Goal: Task Accomplishment & Management: Complete application form

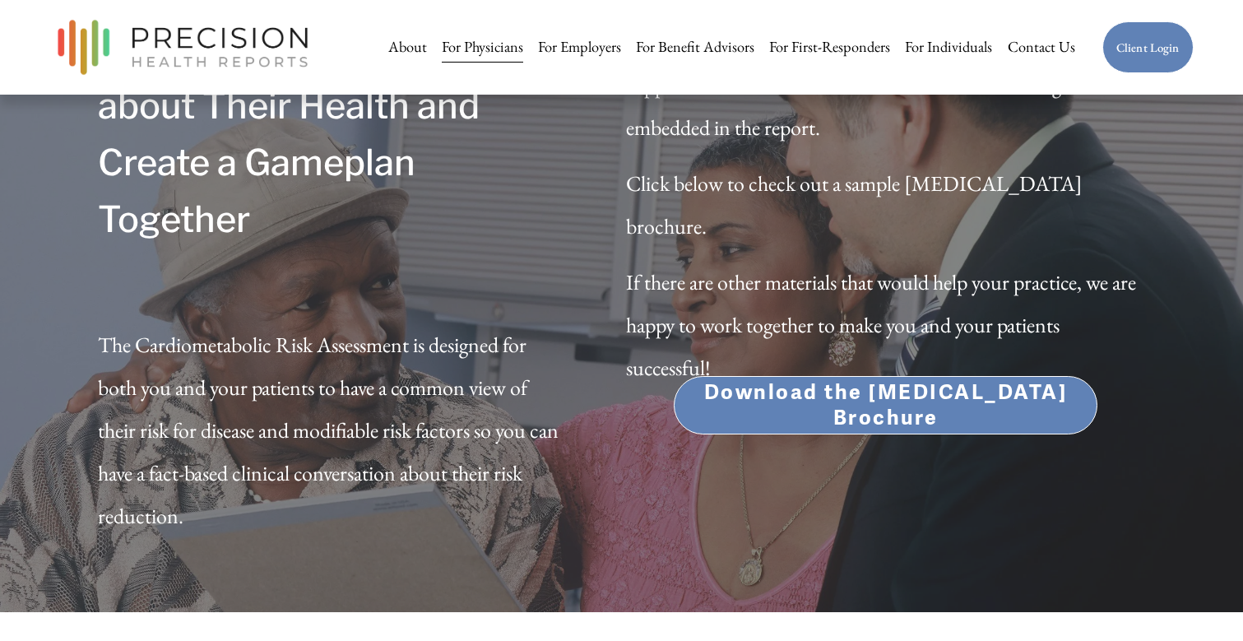
scroll to position [5134, 0]
click at [900, 1] on div "Skip to Content About For Physicians For Employers" at bounding box center [621, 47] width 1243 height 95
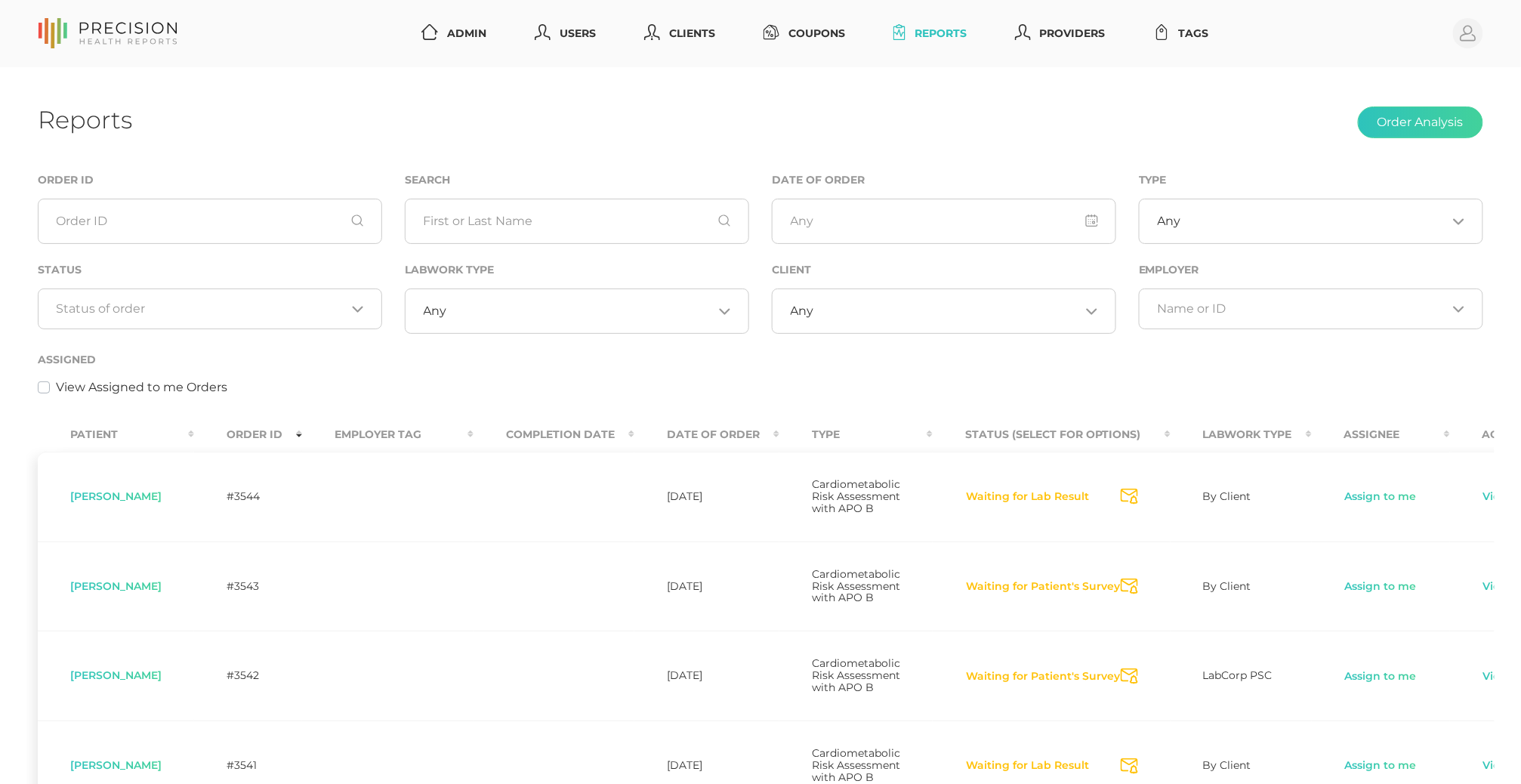
click at [291, 304] on input "Search for option" at bounding box center [201, 308] width 289 height 15
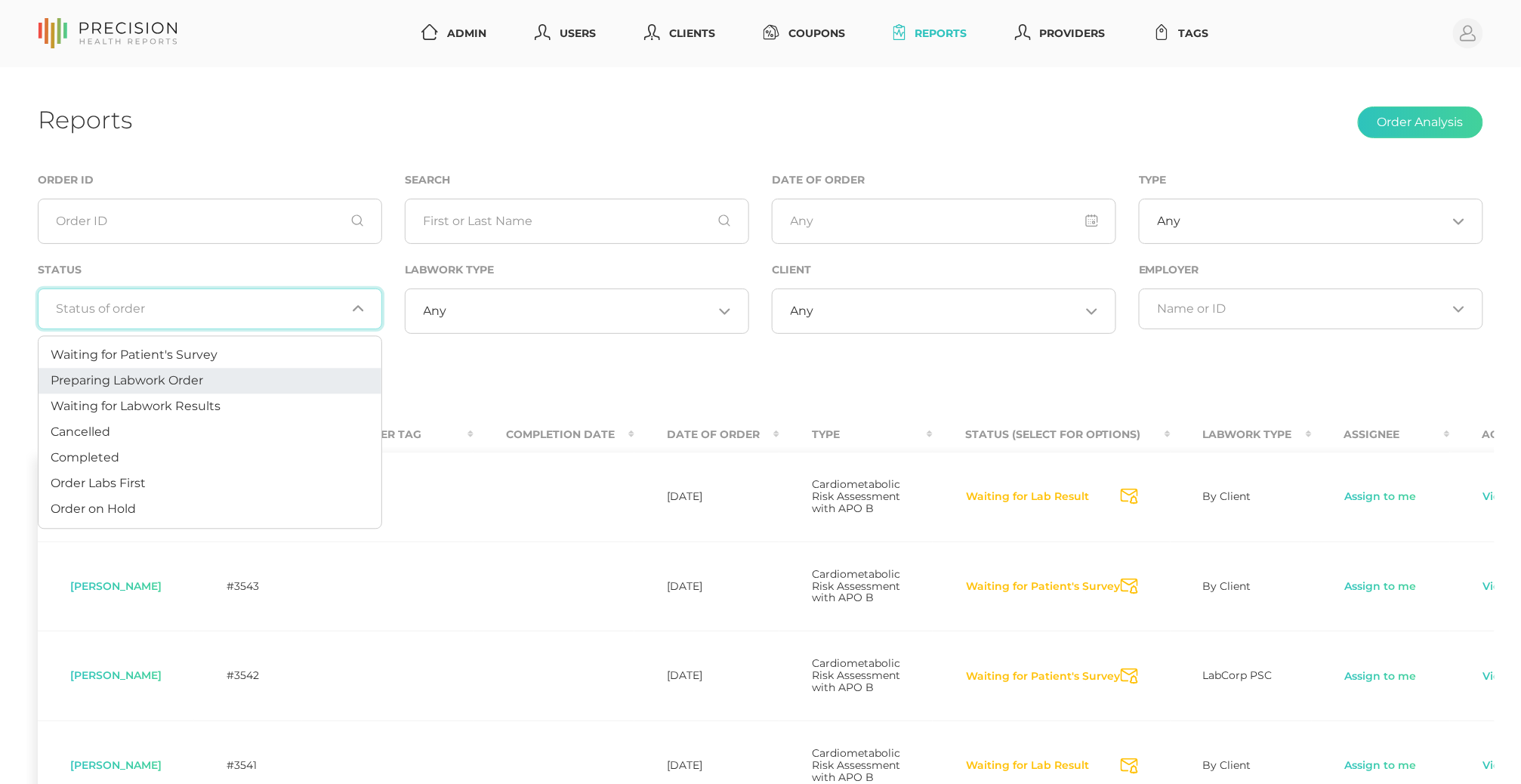
click at [248, 376] on li "Preparing Labwork Order" at bounding box center [209, 381] width 343 height 26
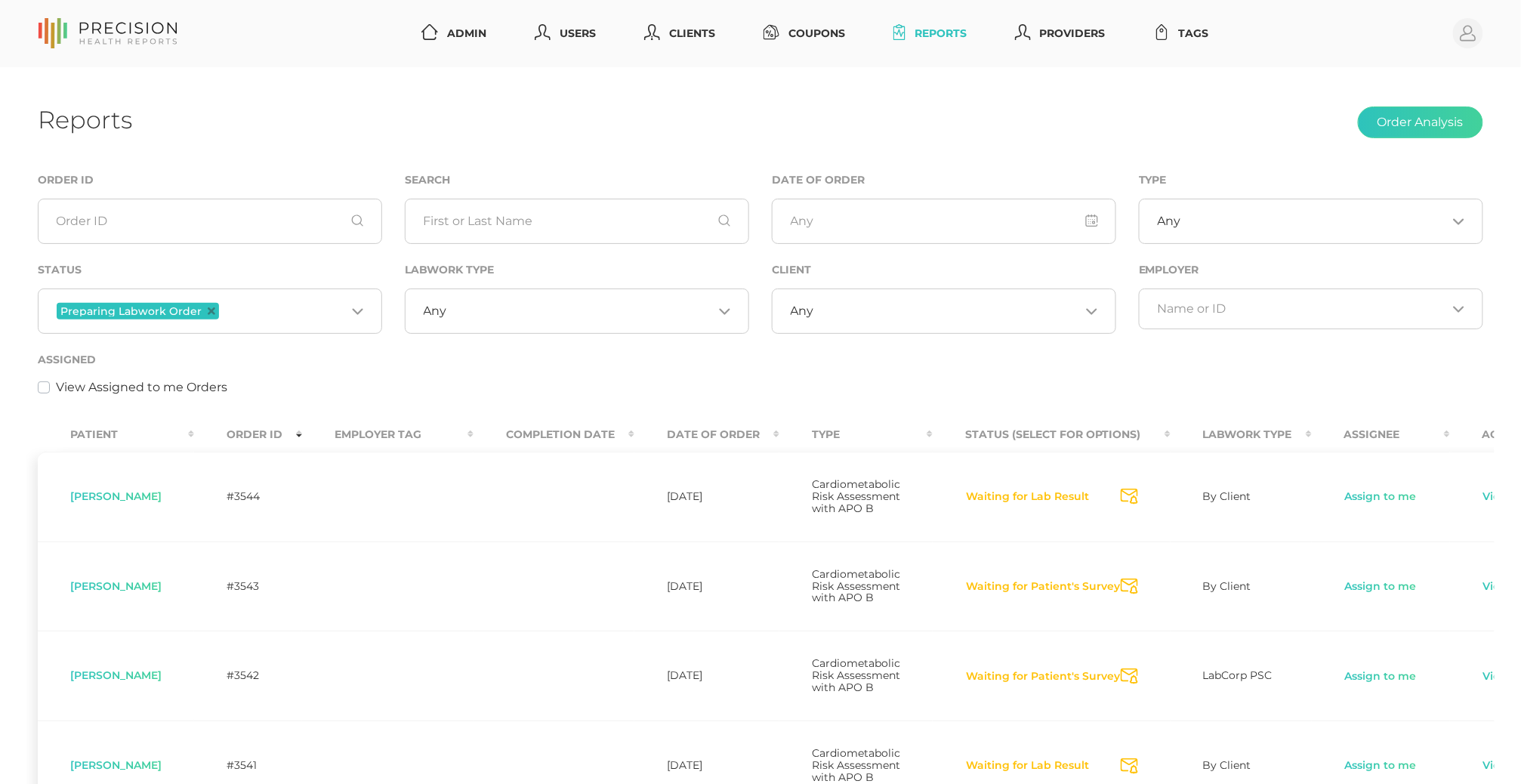
click at [257, 314] on input "Search for option" at bounding box center [284, 310] width 124 height 19
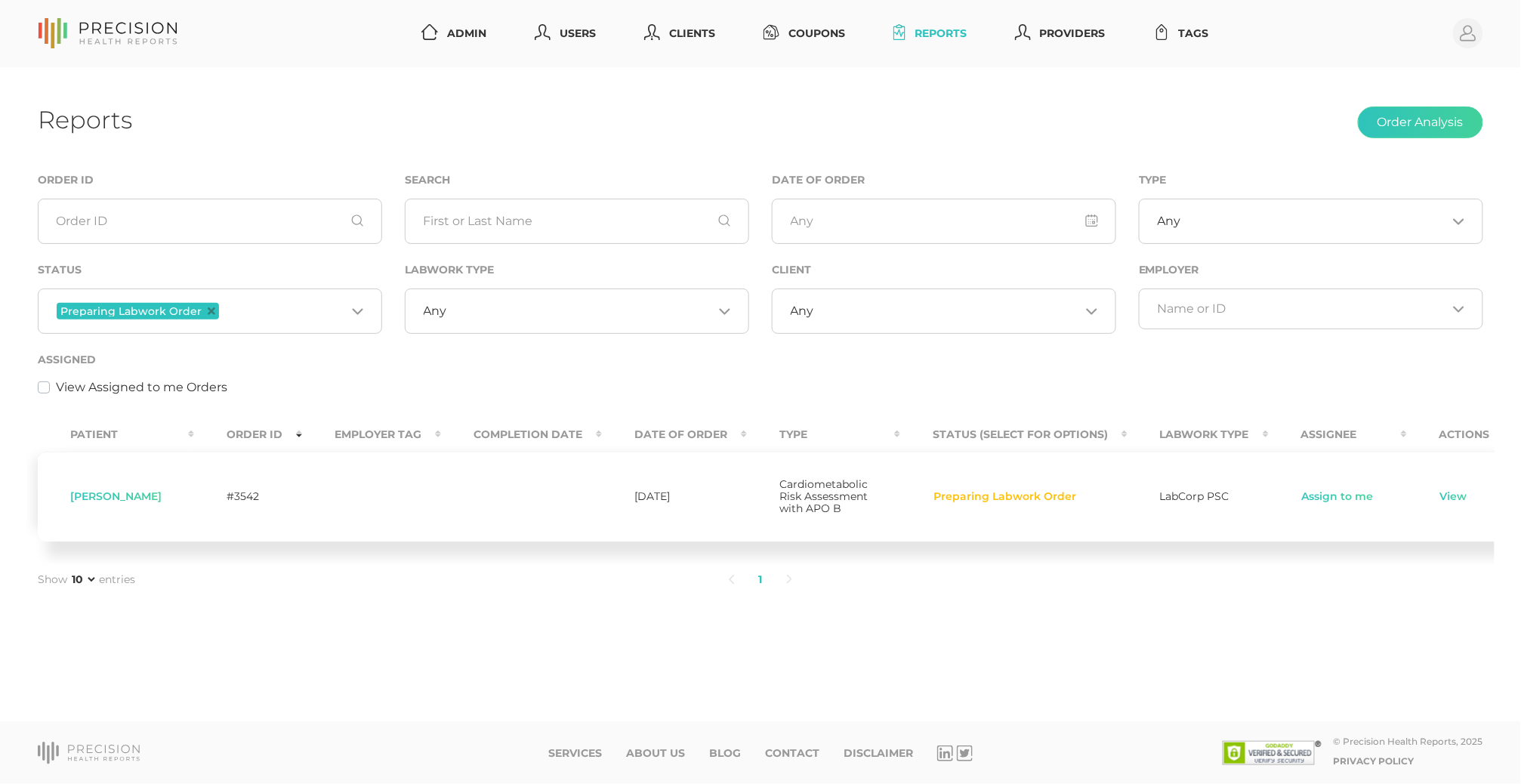
click at [288, 274] on div "Status Preparing Labwork Order Loading..." at bounding box center [209, 297] width 344 height 73
click at [1455, 497] on link "View" at bounding box center [1454, 497] width 28 height 15
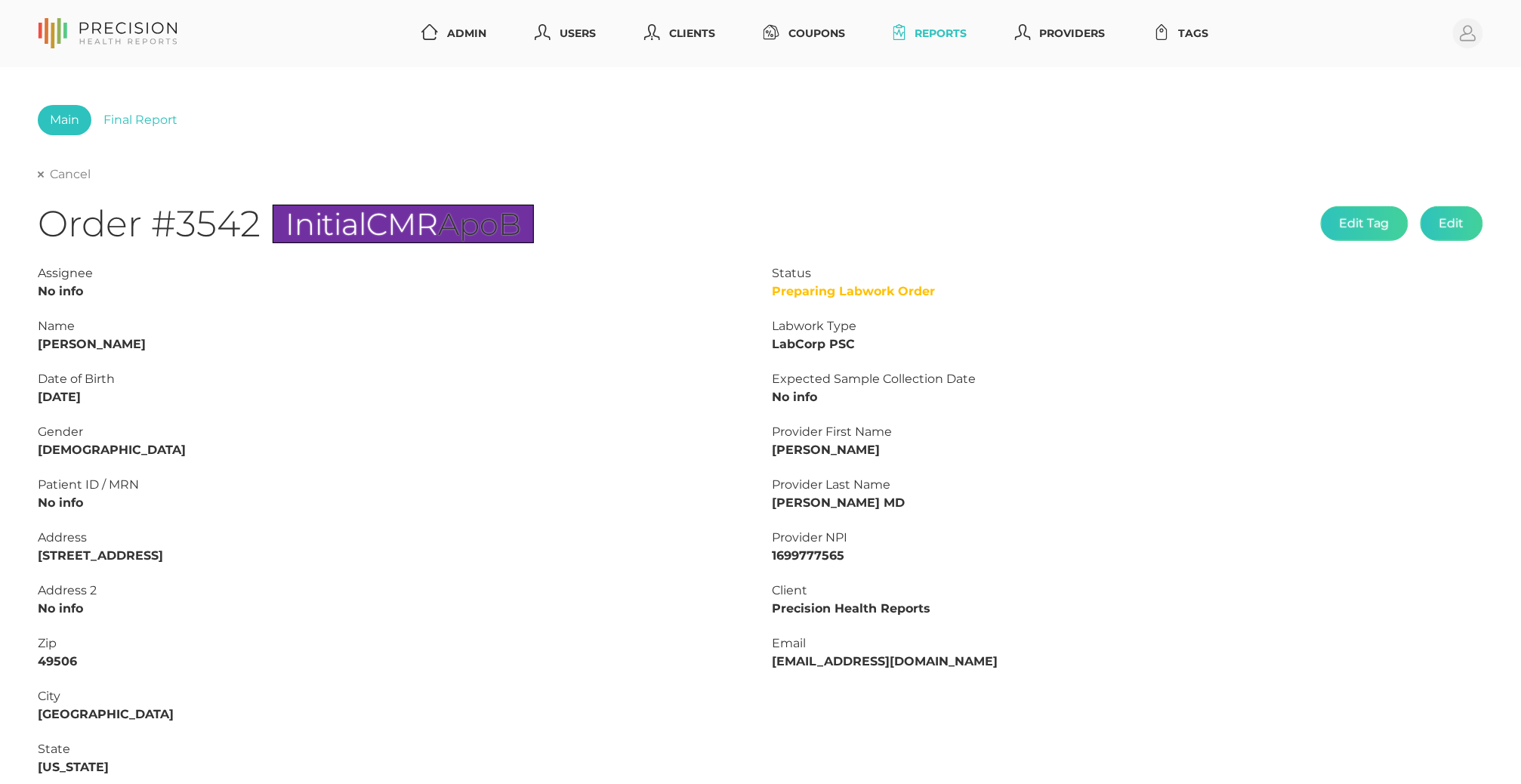
click at [79, 173] on link "Cancel" at bounding box center [64, 174] width 53 height 15
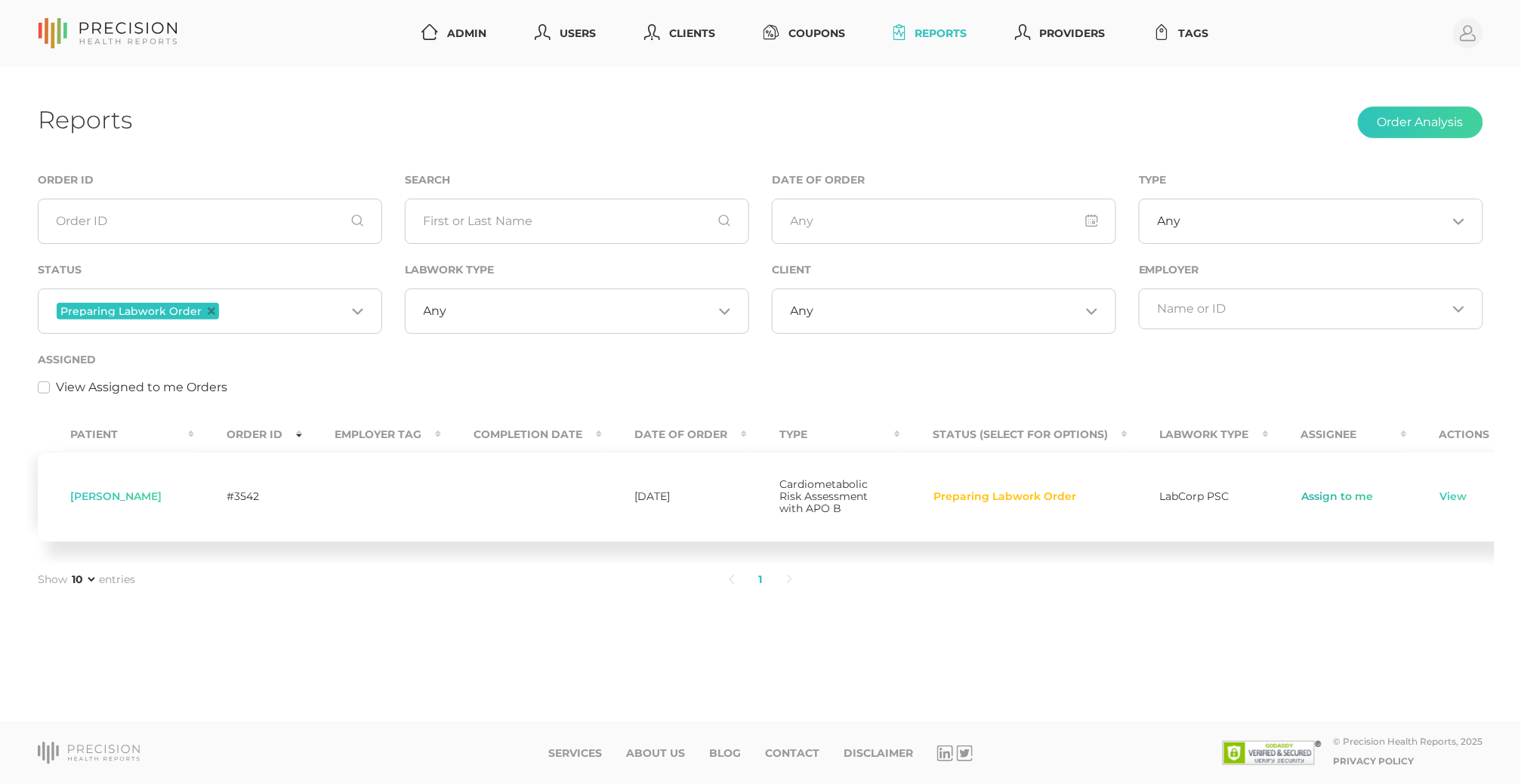
click at [1315, 504] on link "Assign to me" at bounding box center [1338, 497] width 73 height 15
click at [1438, 503] on link "View" at bounding box center [1452, 497] width 28 height 15
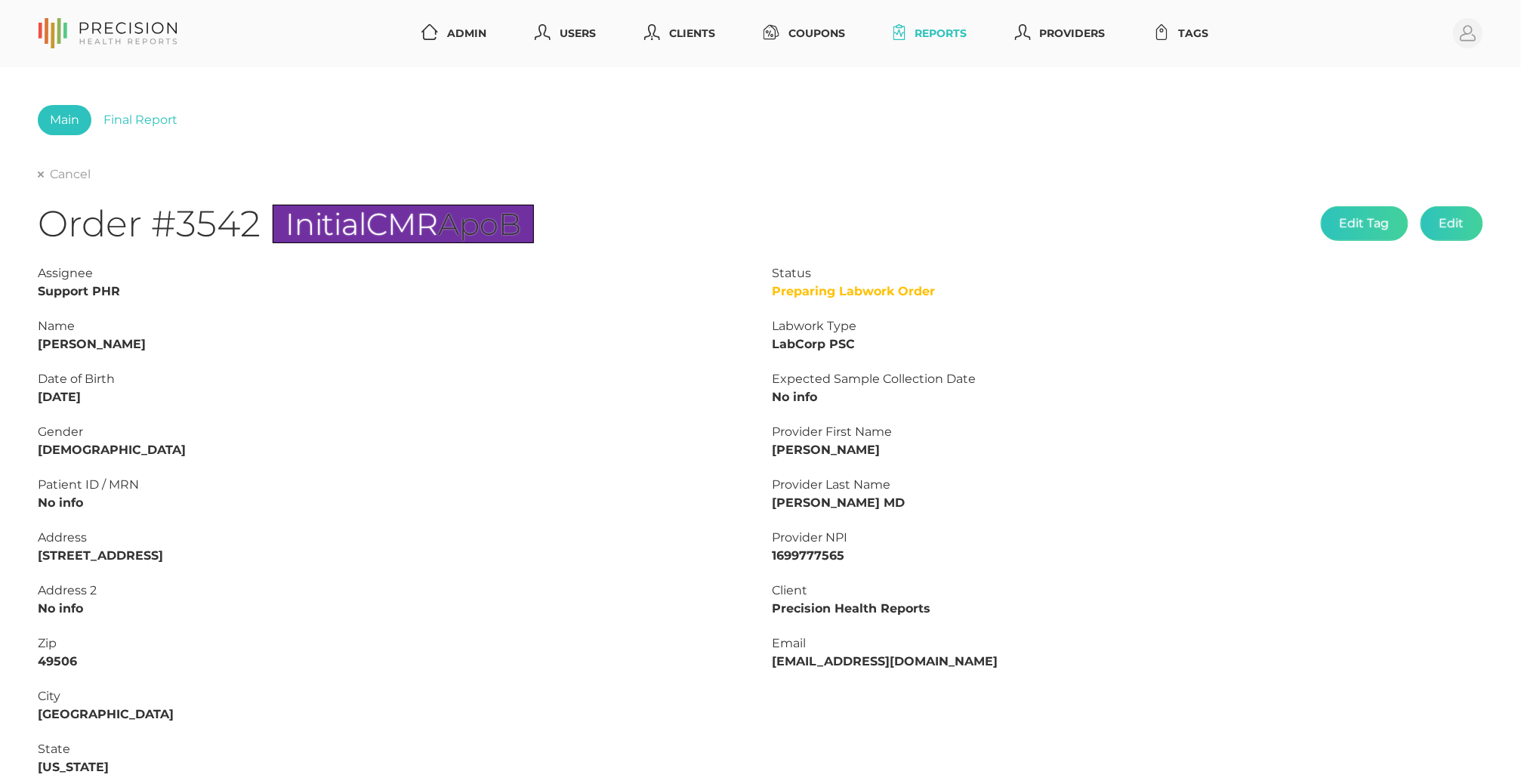
click at [113, 342] on strong "[PERSON_NAME]" at bounding box center [92, 344] width 108 height 15
copy strong "[PERSON_NAME]"
click at [62, 347] on strong "[PERSON_NAME]" at bounding box center [92, 344] width 108 height 15
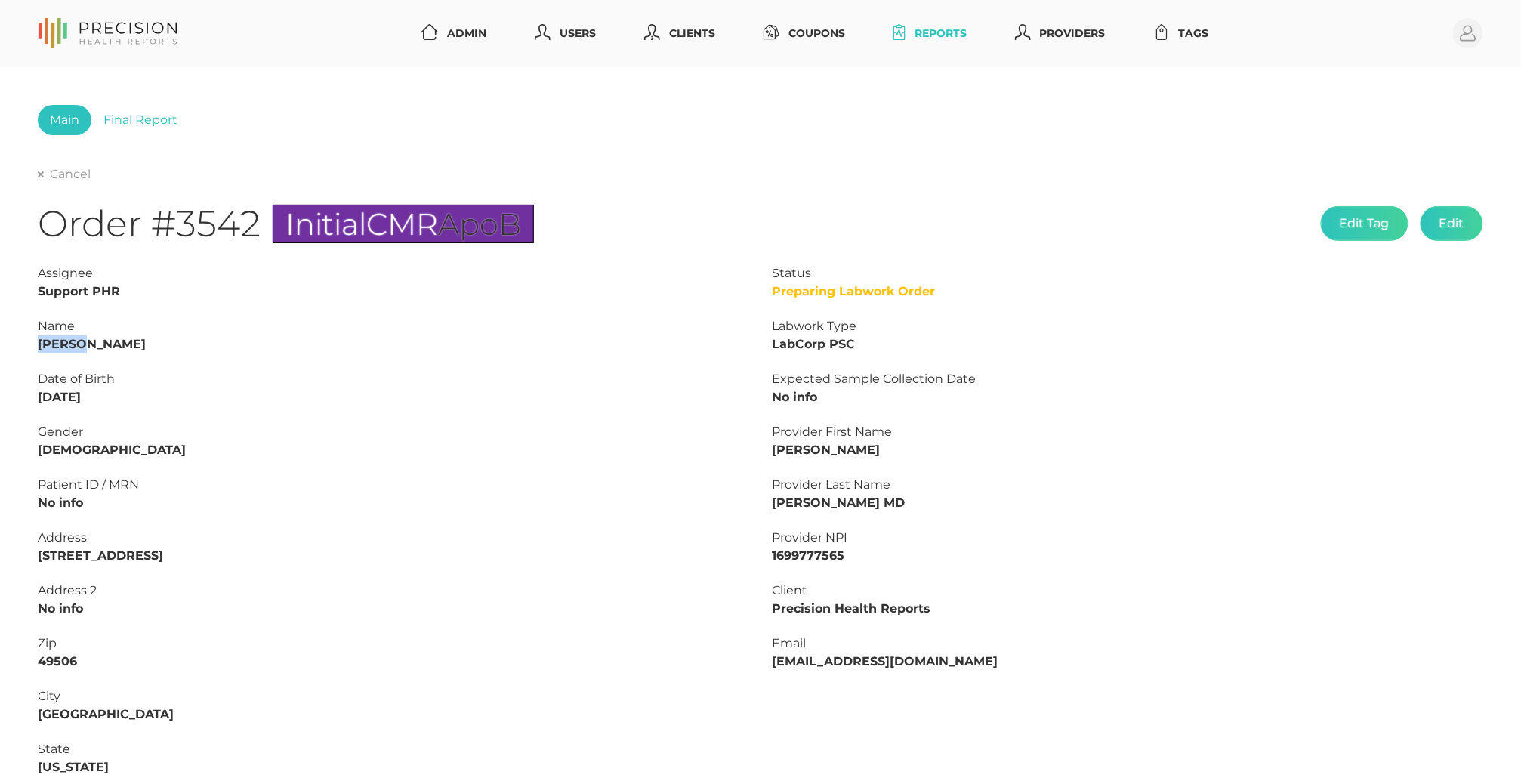
copy strong "[PERSON_NAME]"
click at [107, 340] on strong "[PERSON_NAME]" at bounding box center [92, 344] width 108 height 15
copy strong "[PERSON_NAME]"
drag, startPoint x: 115, startPoint y: 398, endPoint x: 19, endPoint y: 399, distance: 96.0
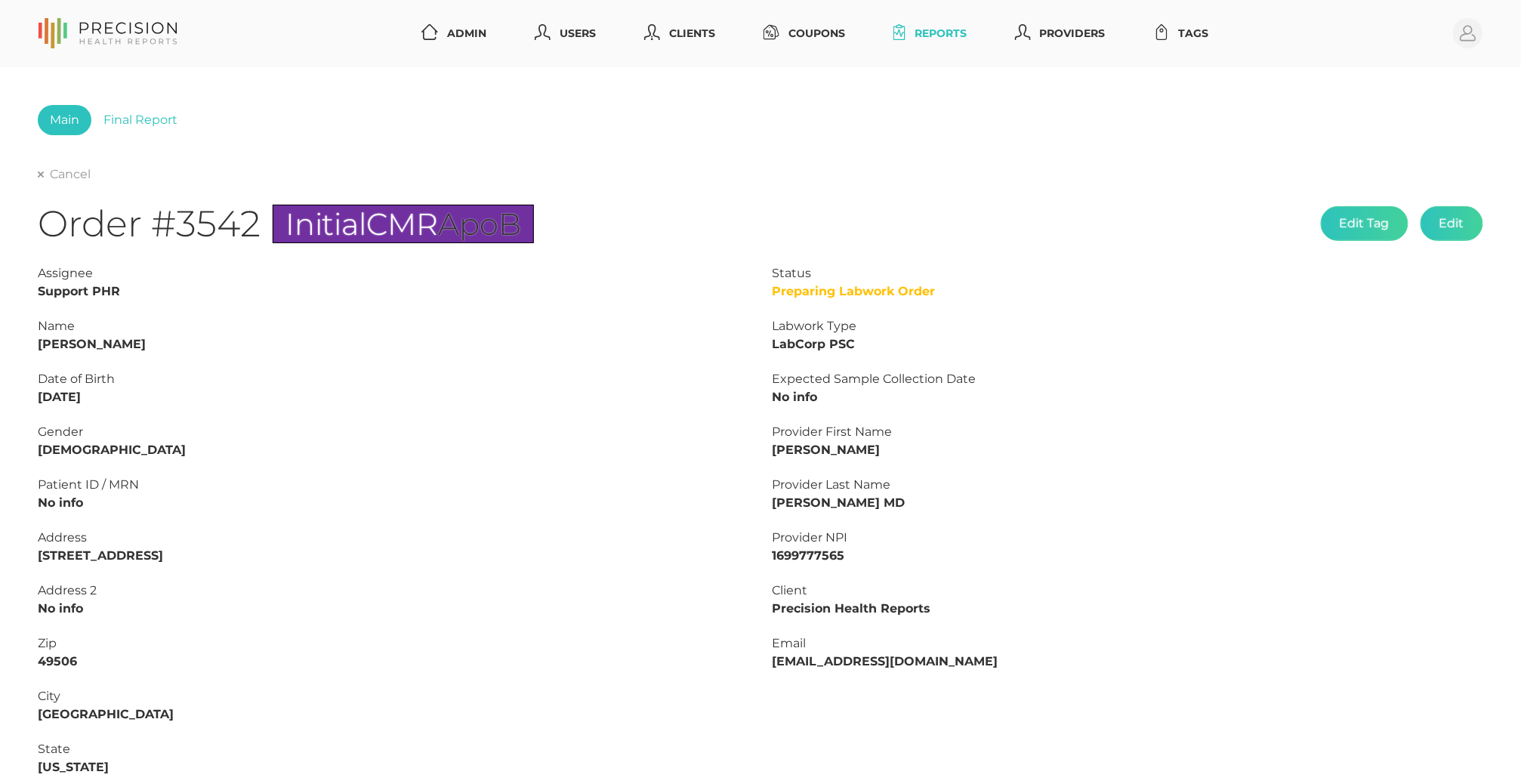
click at [19, 399] on div "Main Final Report Cancel Order #3542 Initial CMR ApoB Edit Tag Edit Status Prep…" at bounding box center [760, 563] width 1521 height 991
copy strong "[DATE]"
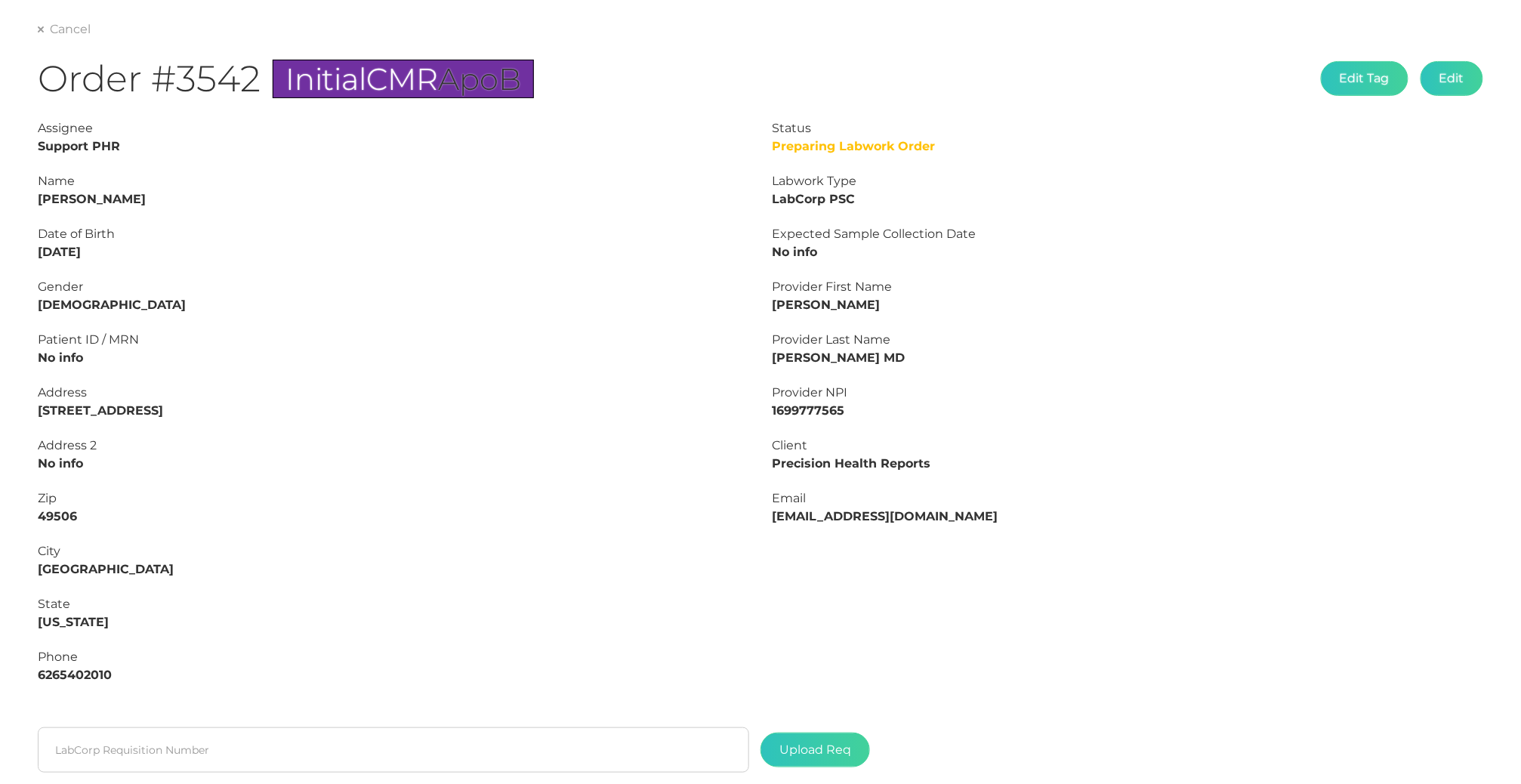
click at [80, 668] on strong "6265402010" at bounding box center [74, 675] width 74 height 15
copy strong "6265402010"
click at [323, 71] on span "Initial" at bounding box center [326, 79] width 81 height 37
drag, startPoint x: 287, startPoint y: 76, endPoint x: 588, endPoint y: 107, distance: 302.6
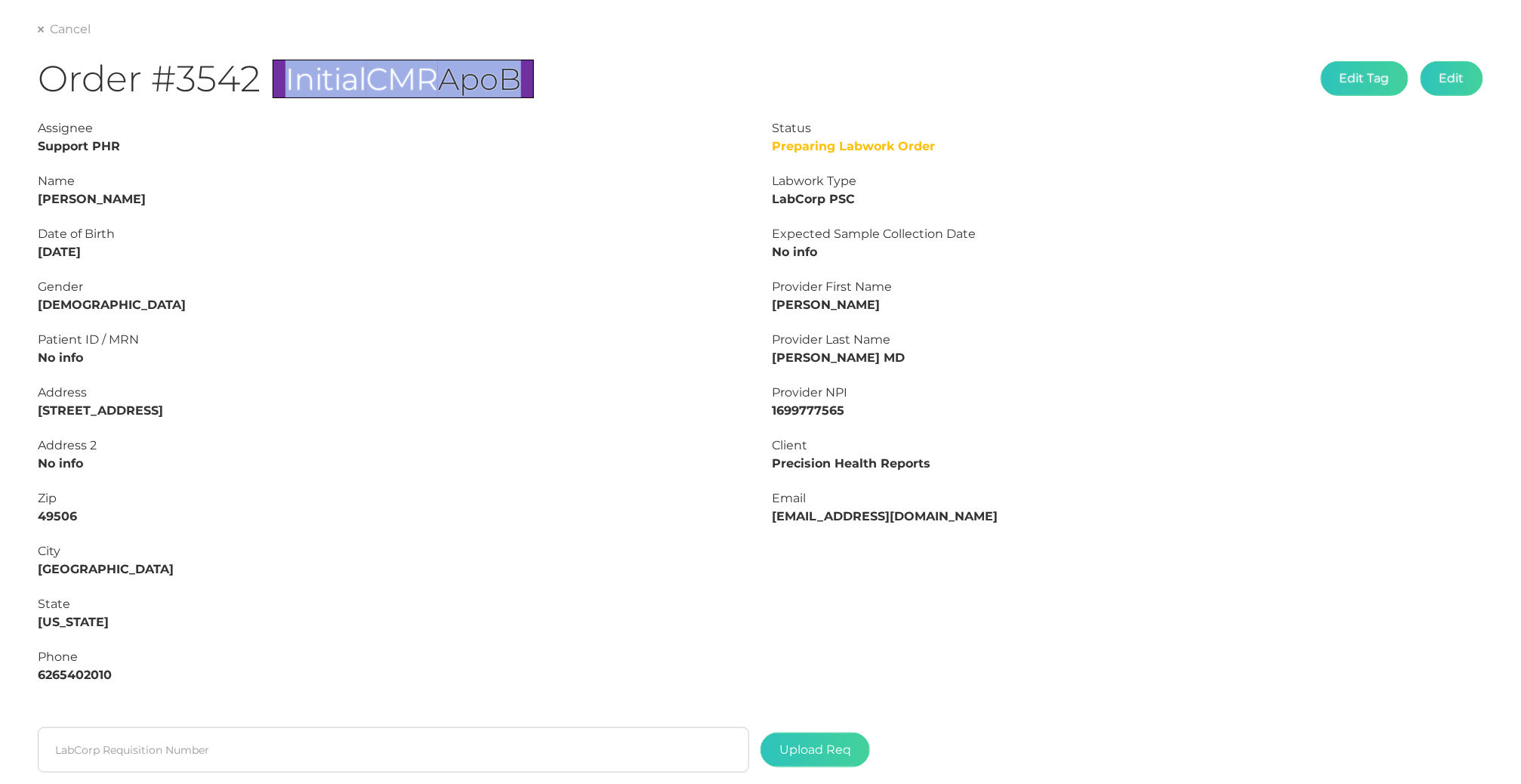
click at [588, 107] on div "Order #3542 Initial CMR ApoB Edit Tag Edit" at bounding box center [760, 88] width 1446 height 62
copy span "Initial CMR ApoB"
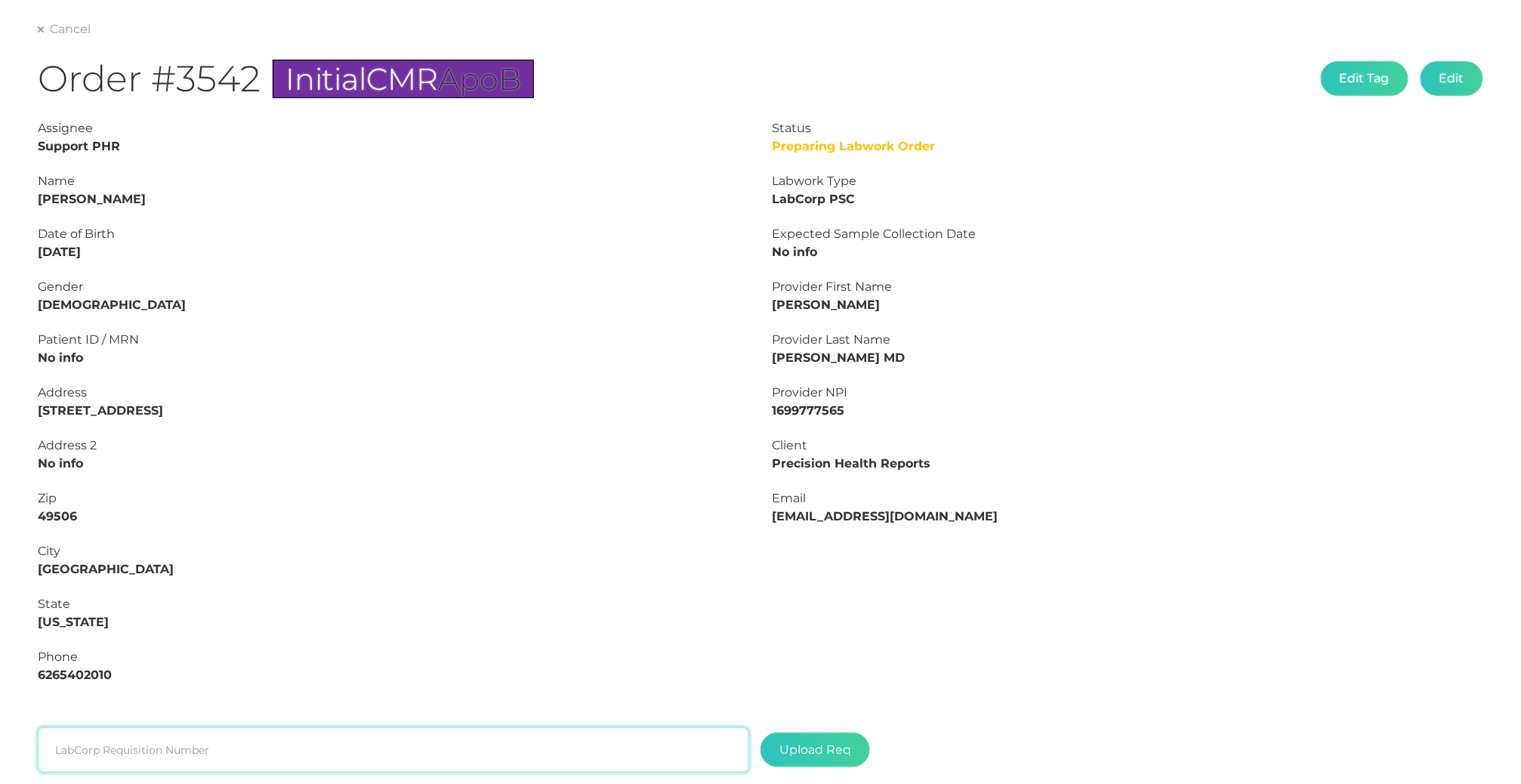
click at [192, 741] on input "text" at bounding box center [393, 749] width 712 height 45
paste input "L2506744356"
type input "L2506744356"
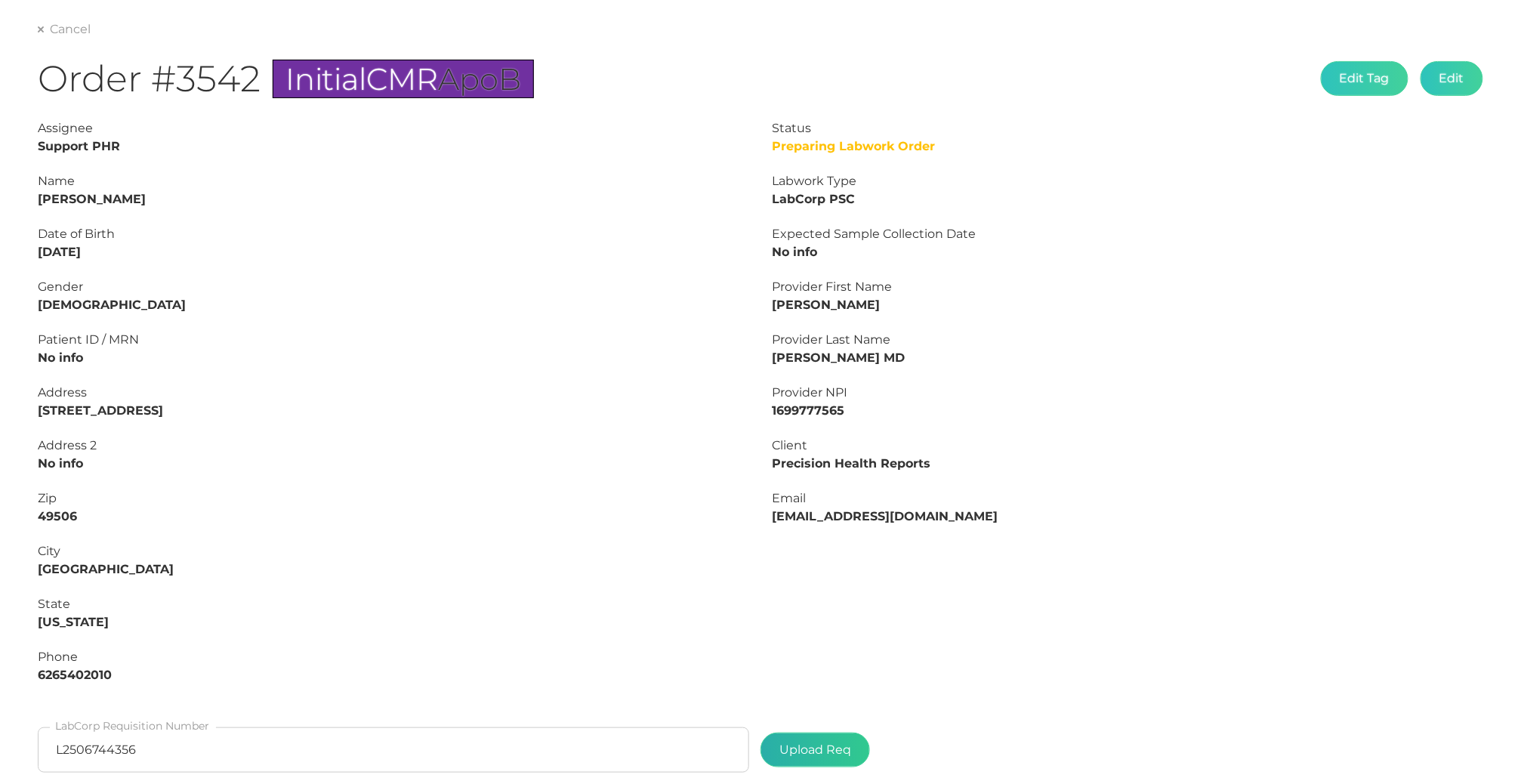
click at [793, 745] on label at bounding box center [816, 750] width 108 height 33
type input "C:\fakepath\0f89a493-9830-45ee-98d9-cbb1fafb5d0c.pdf"
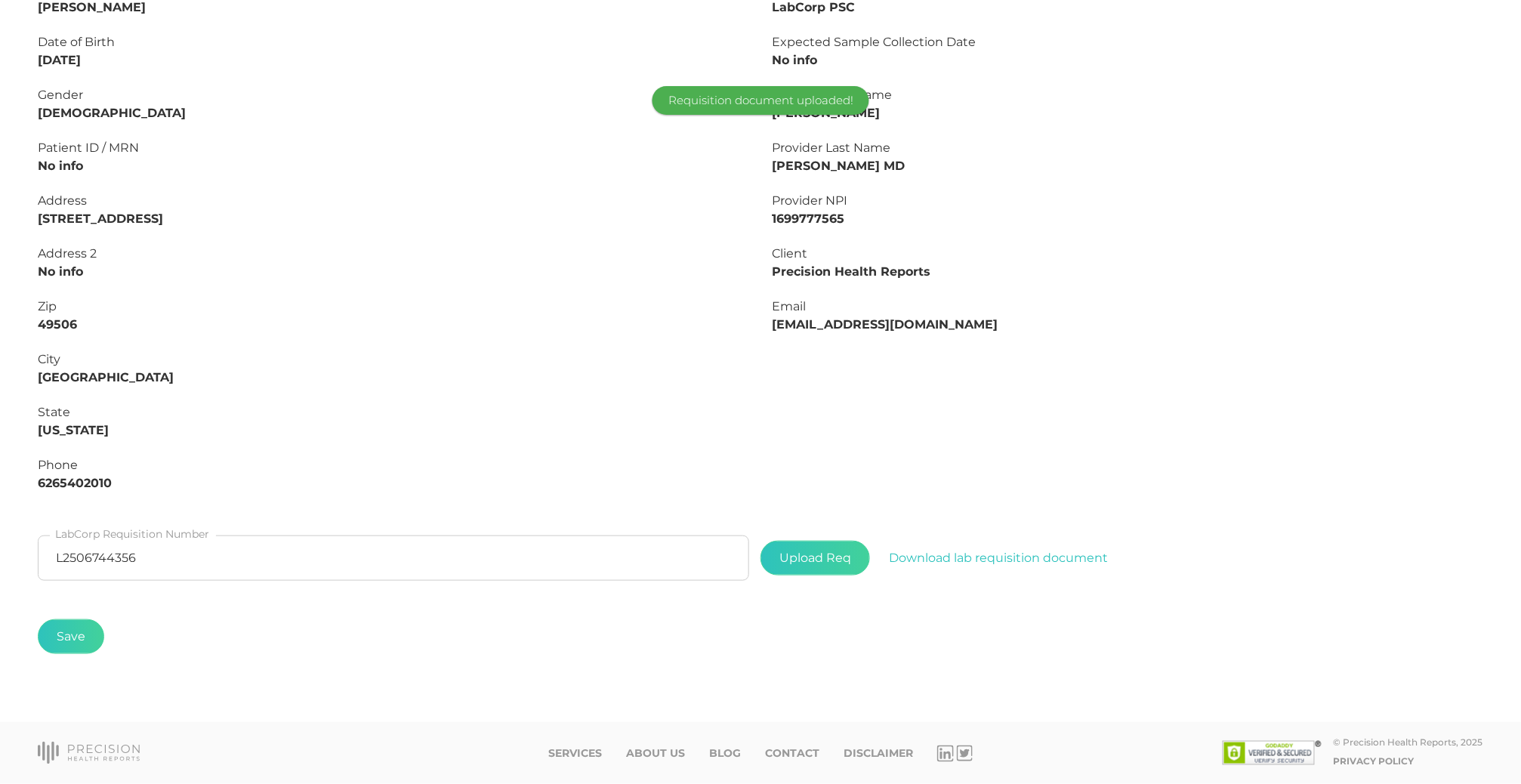
scroll to position [337, 0]
click at [76, 620] on button "Save" at bounding box center [71, 636] width 66 height 35
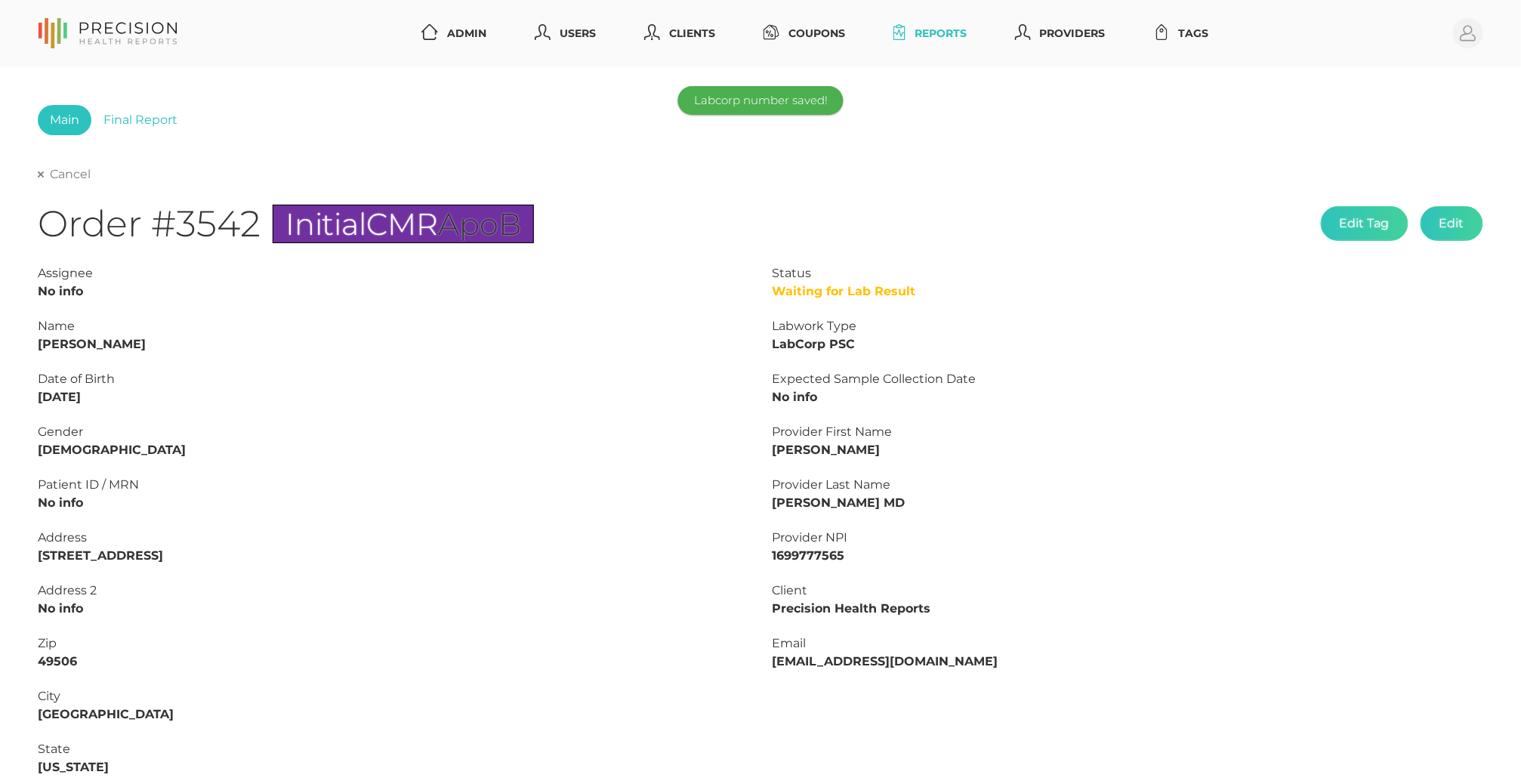
scroll to position [-1, 0]
click at [75, 176] on link "Cancel" at bounding box center [64, 174] width 53 height 15
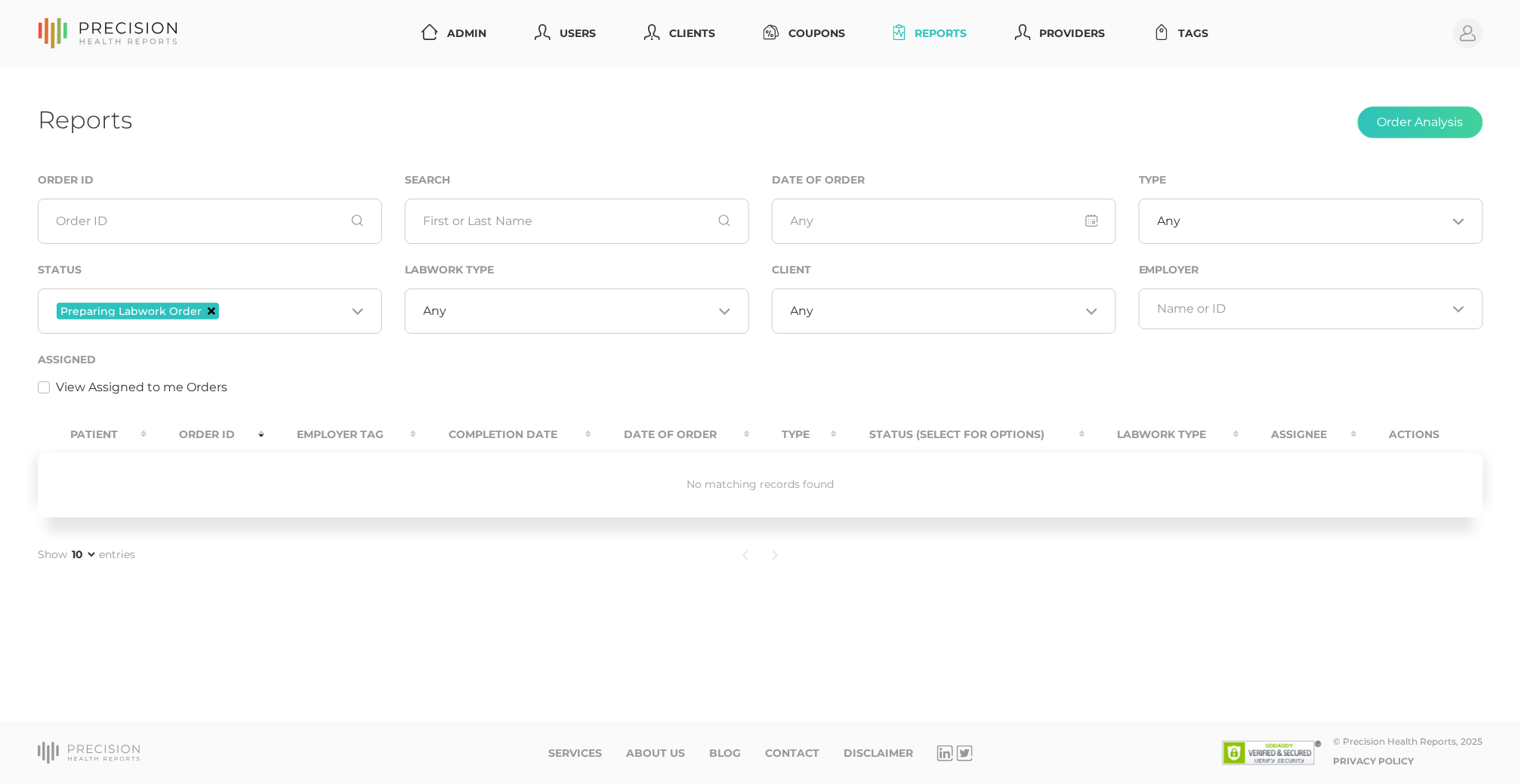
click at [208, 314] on icon "Deselect Preparing Labwork Order" at bounding box center [211, 311] width 7 height 7
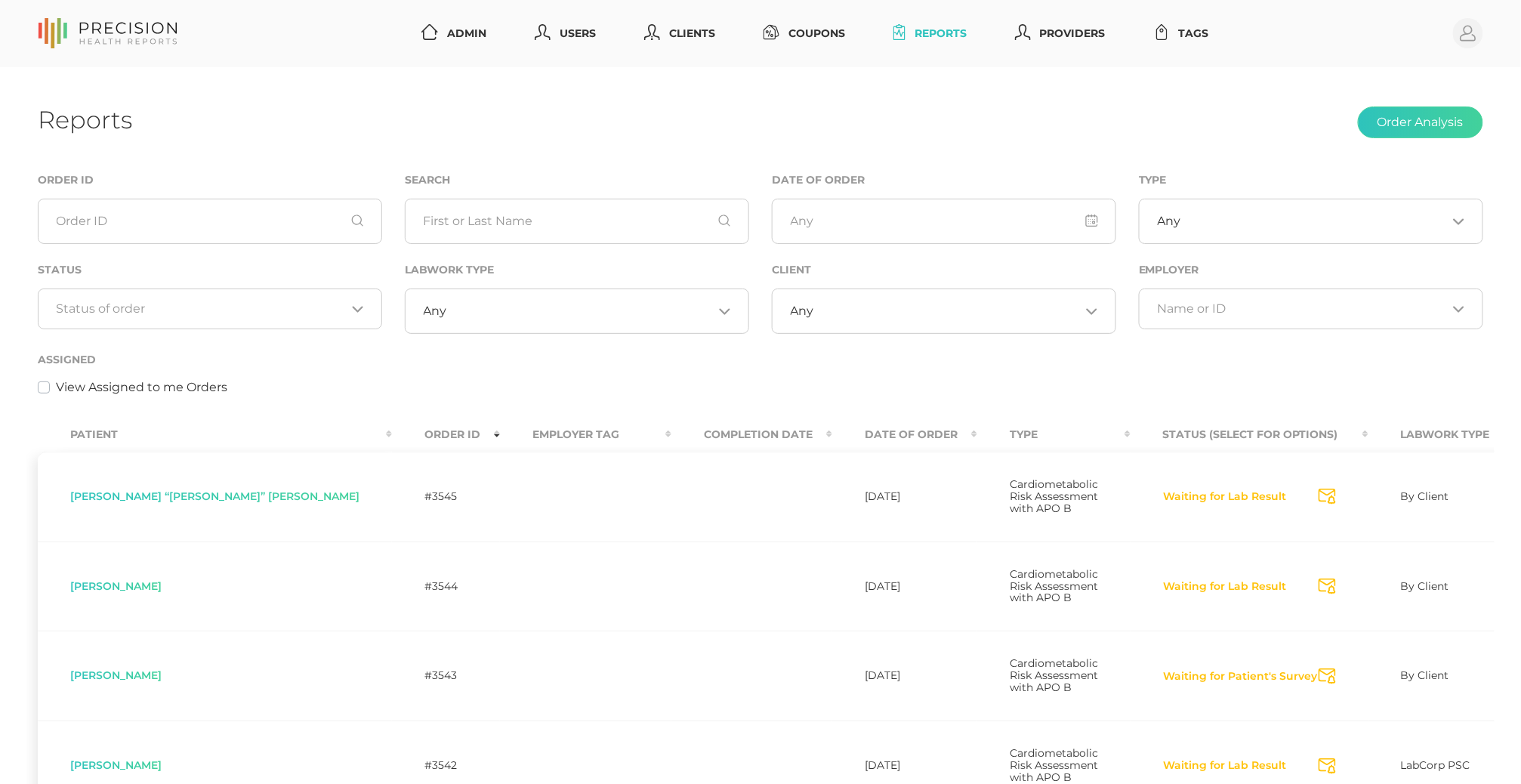
click at [228, 342] on div "Status Loading..." at bounding box center [210, 306] width 367 height 90
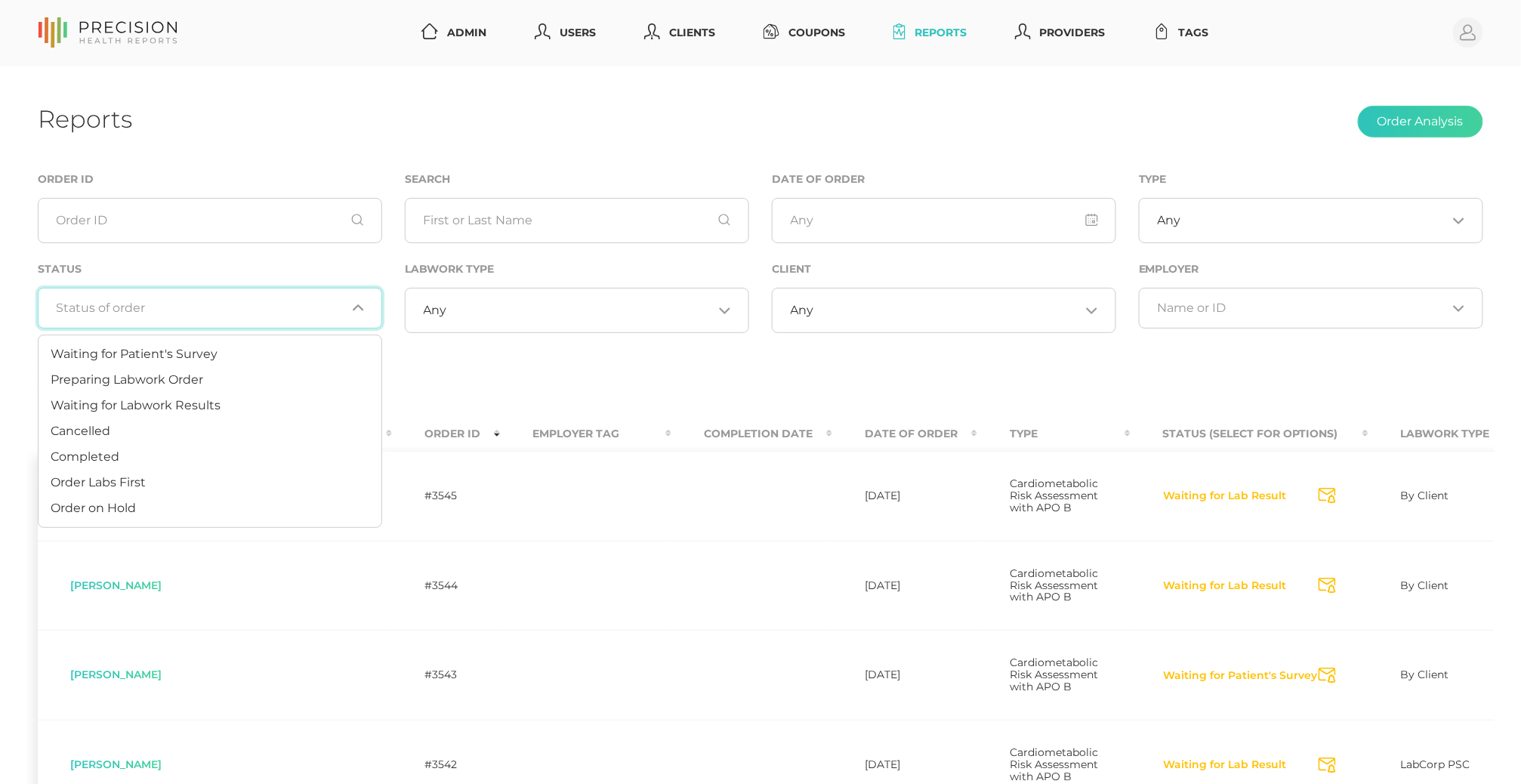
click at [323, 308] on input "Search for option" at bounding box center [201, 308] width 289 height 15
click at [242, 402] on li "Waiting for Labwork Results" at bounding box center [209, 406] width 343 height 26
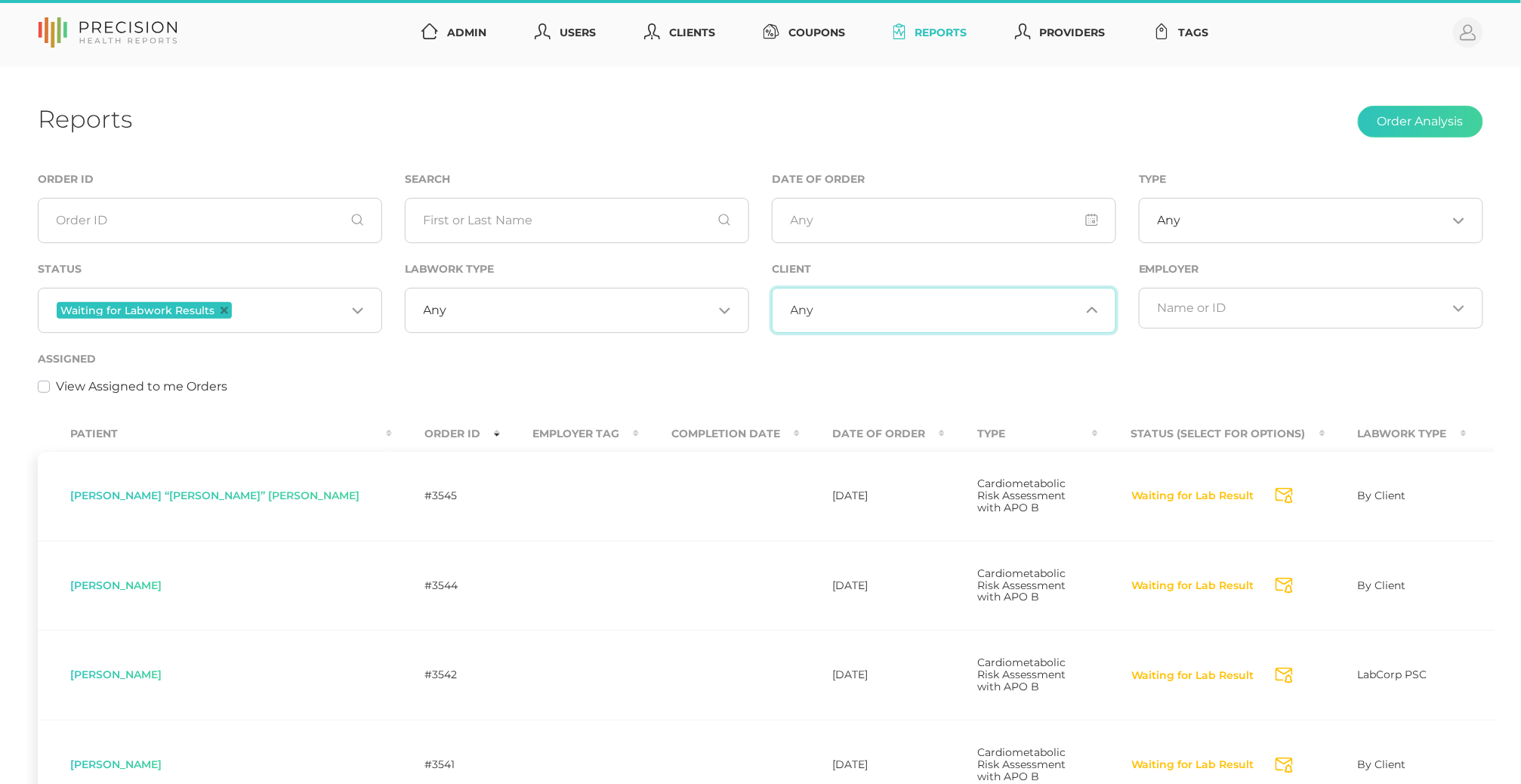
click at [892, 310] on input "Search for option" at bounding box center [948, 310] width 266 height 15
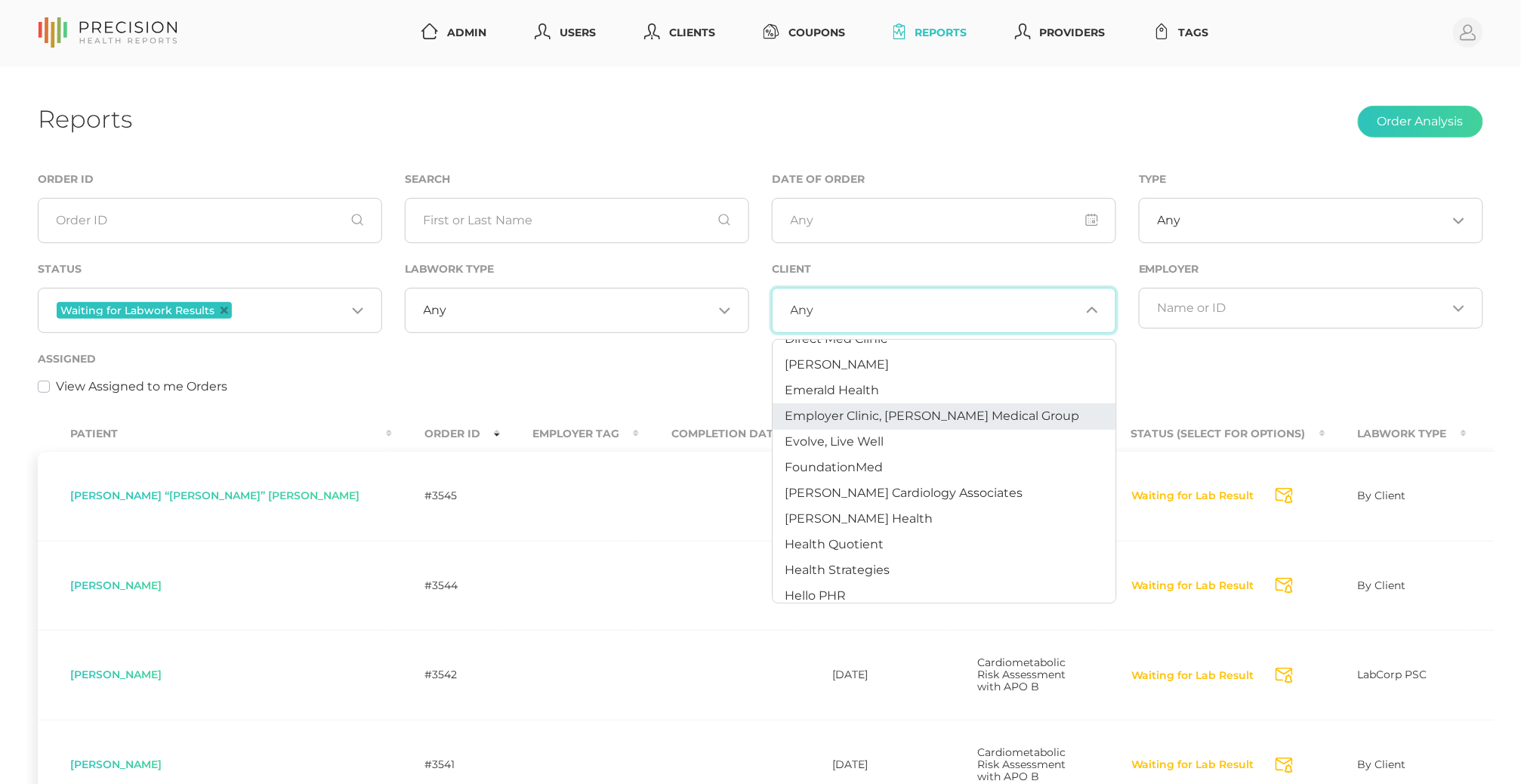
scroll to position [368, 0]
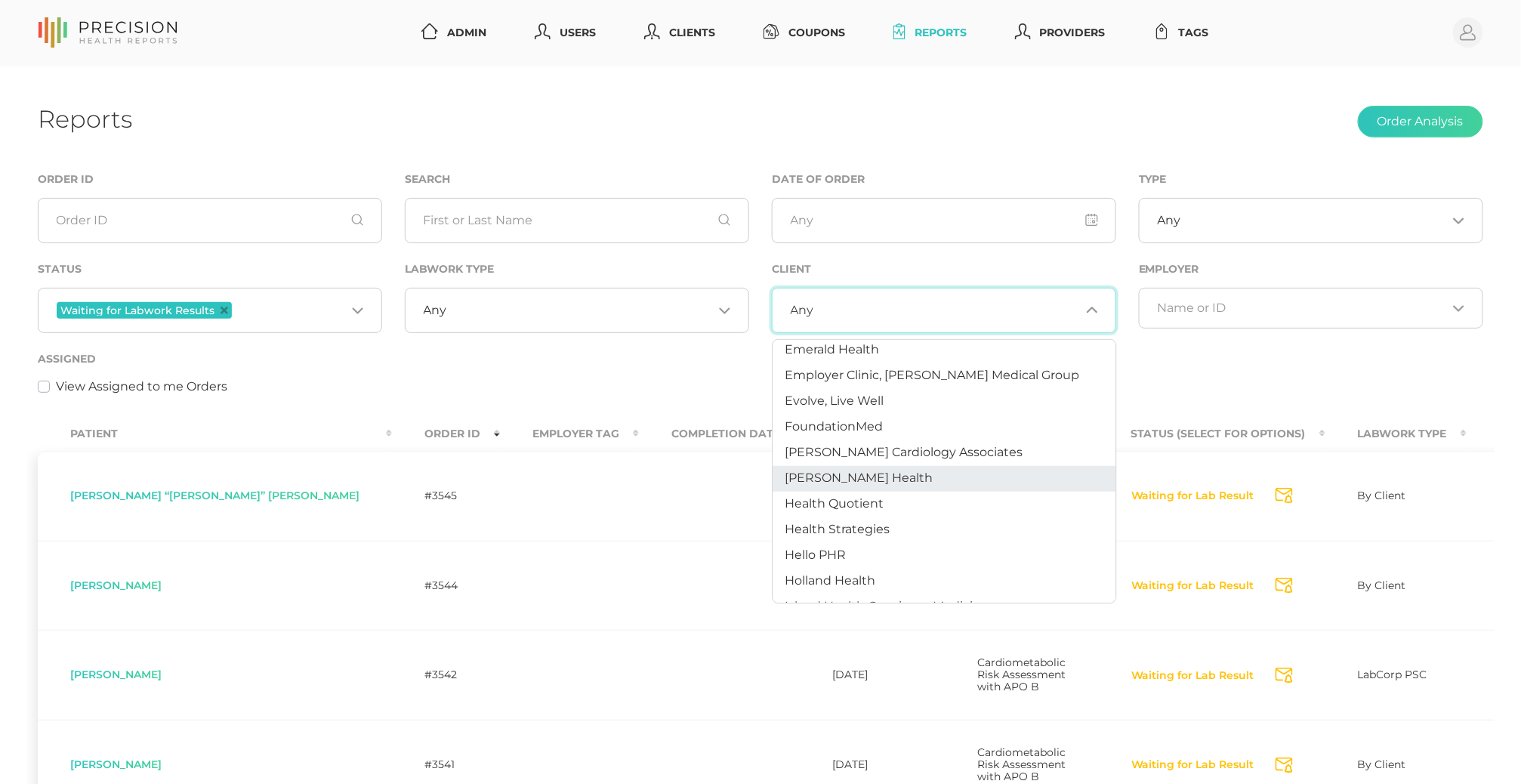
click at [890, 481] on li "[PERSON_NAME] Health" at bounding box center [944, 478] width 343 height 26
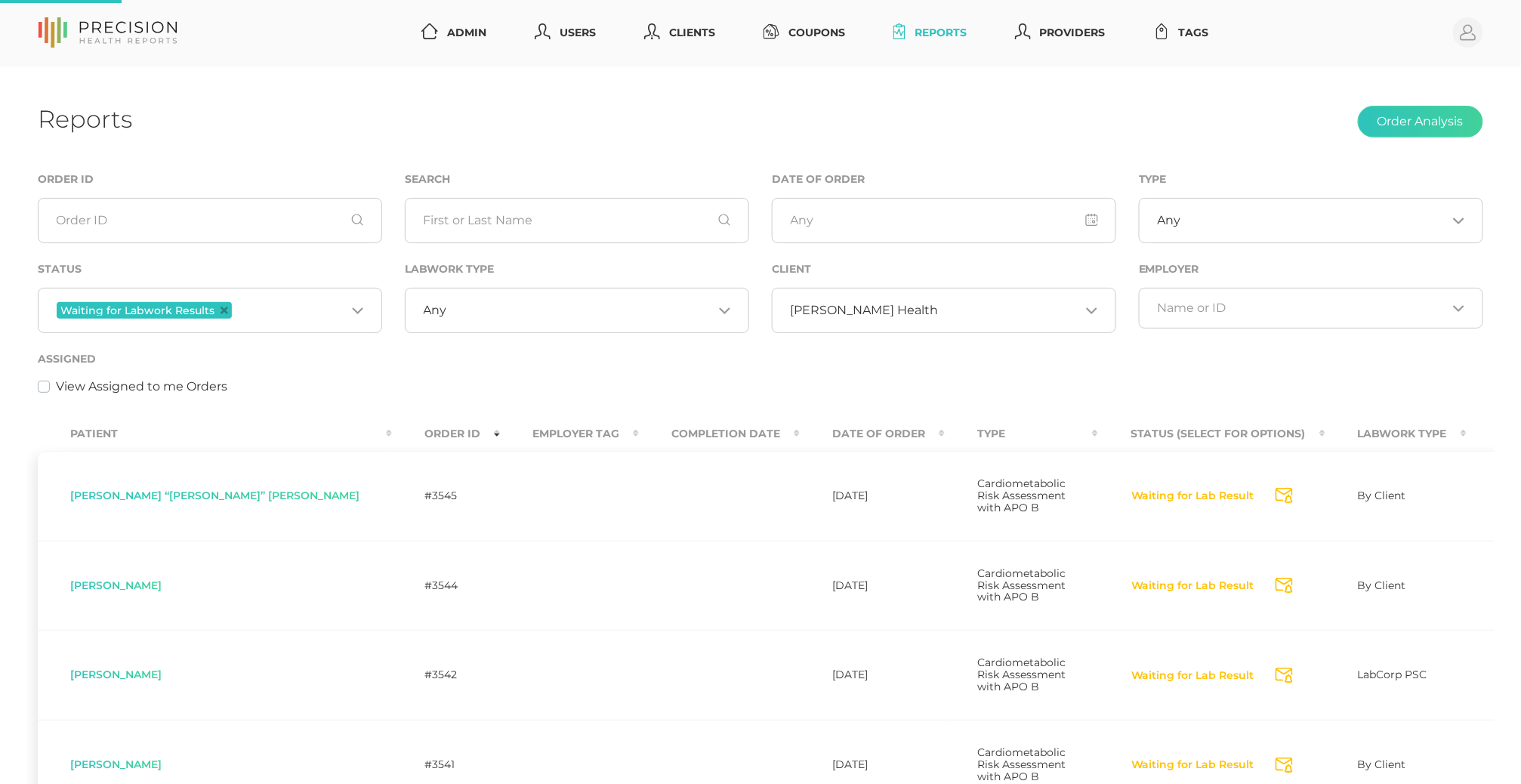
scroll to position [0, 0]
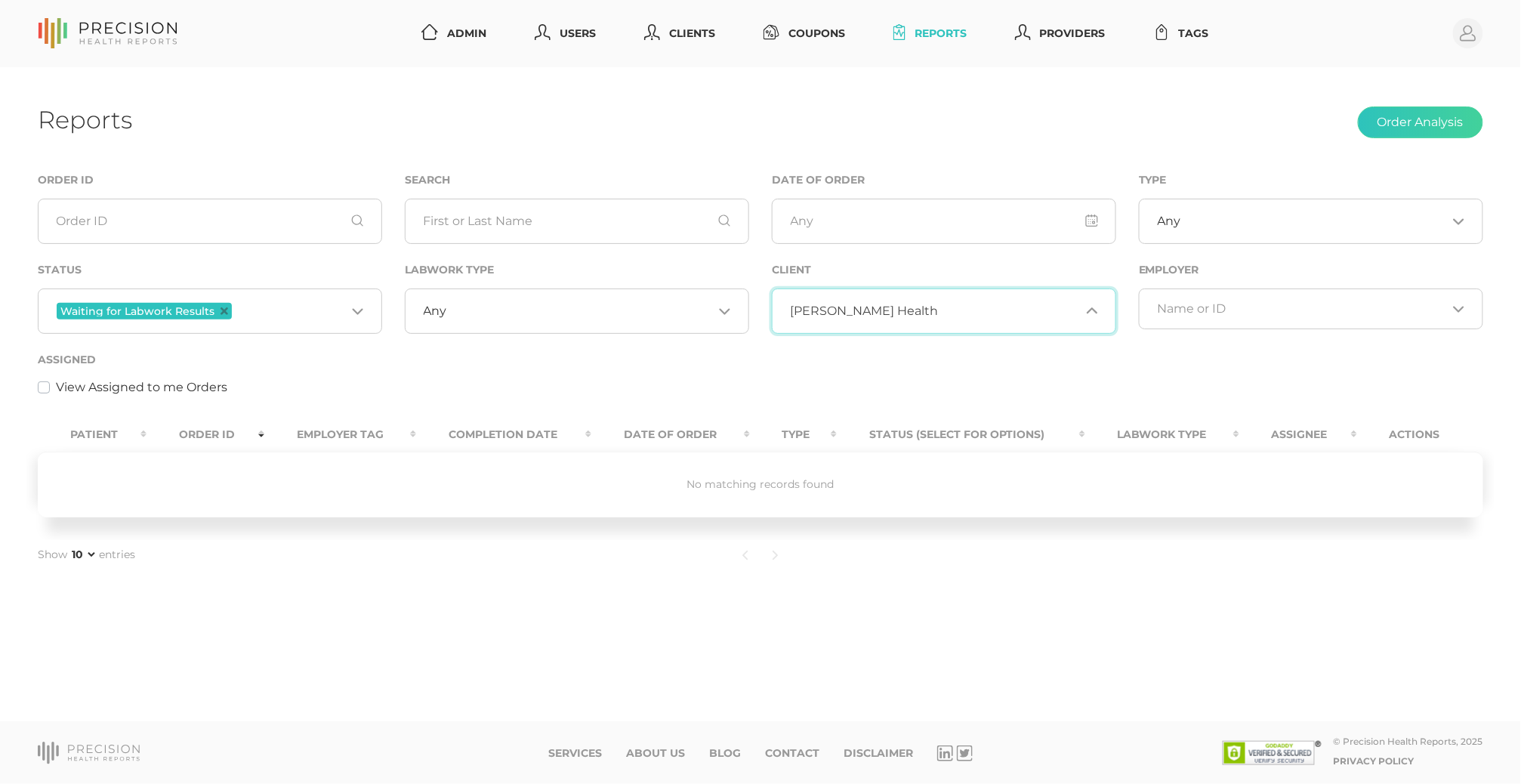
click at [815, 312] on span "[PERSON_NAME] Health" at bounding box center [864, 311] width 148 height 15
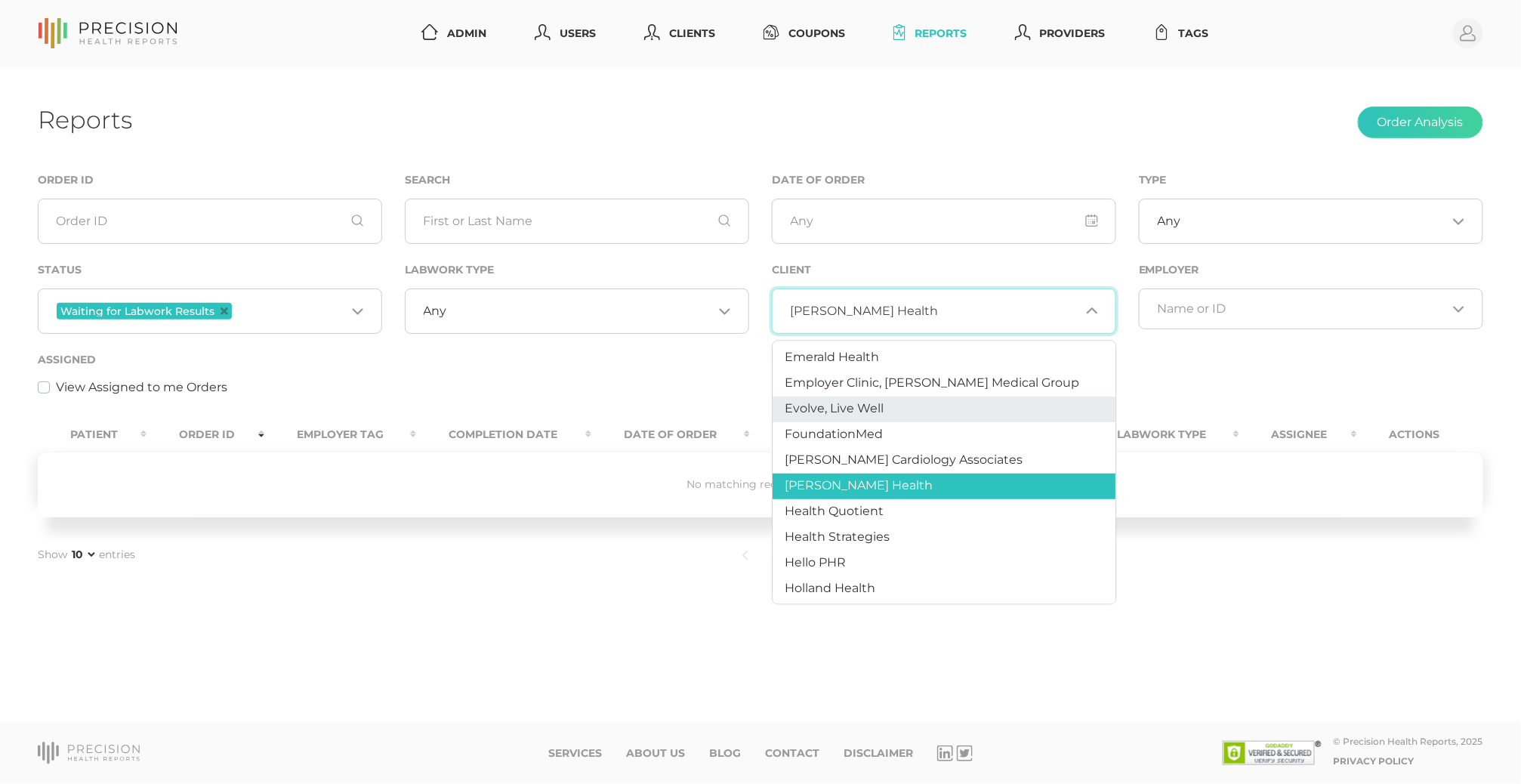
scroll to position [364, 0]
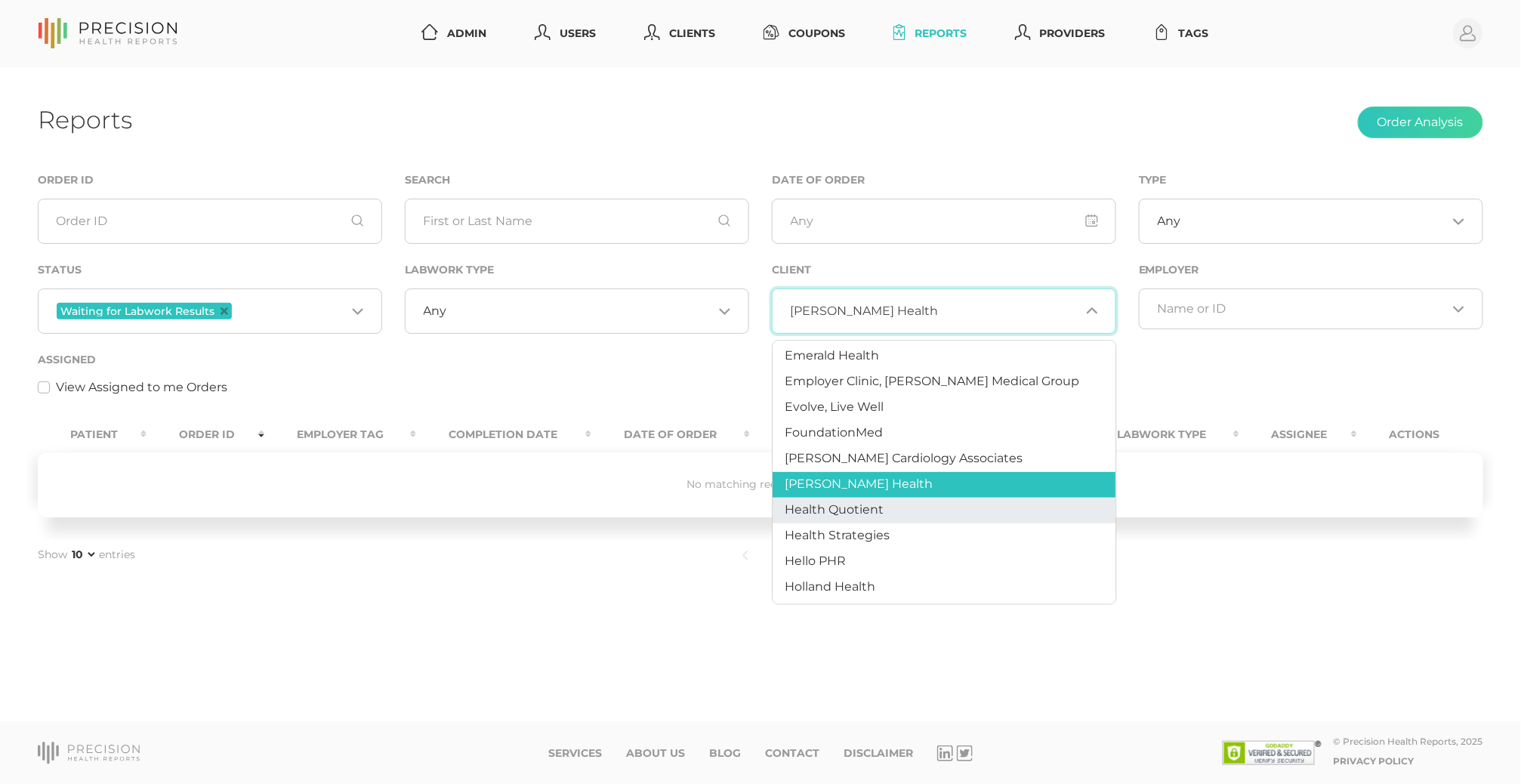
click at [850, 504] on span "Health Quotient" at bounding box center [835, 510] width 99 height 15
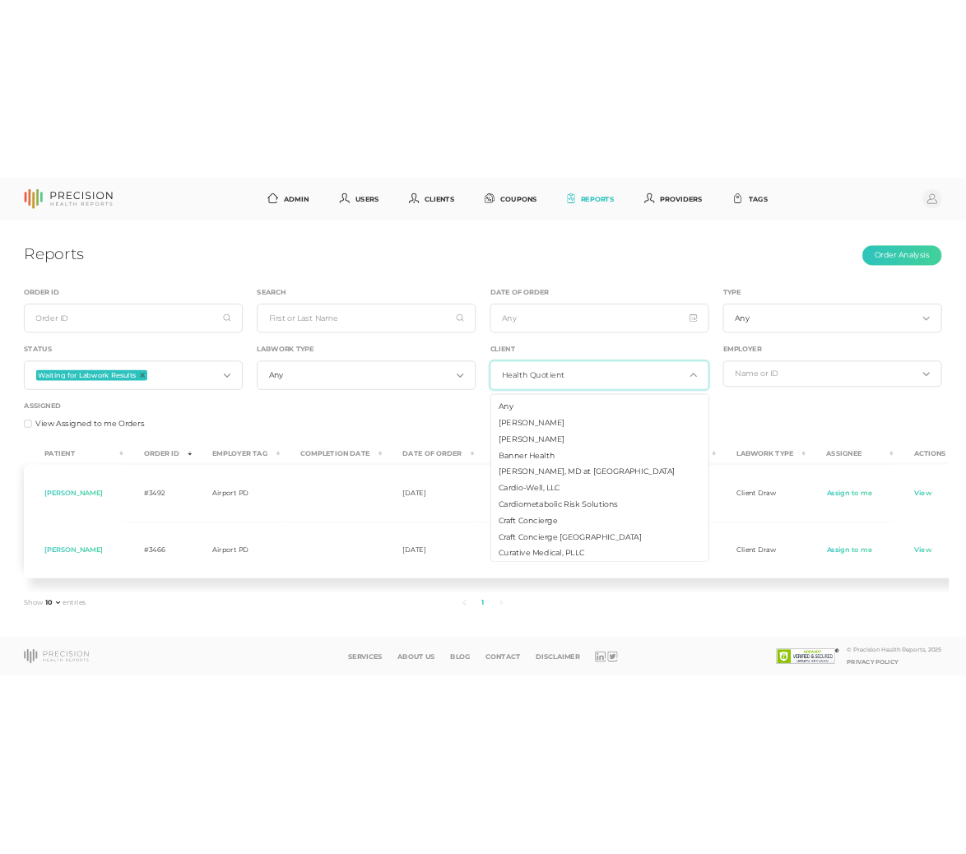
scroll to position [303, 0]
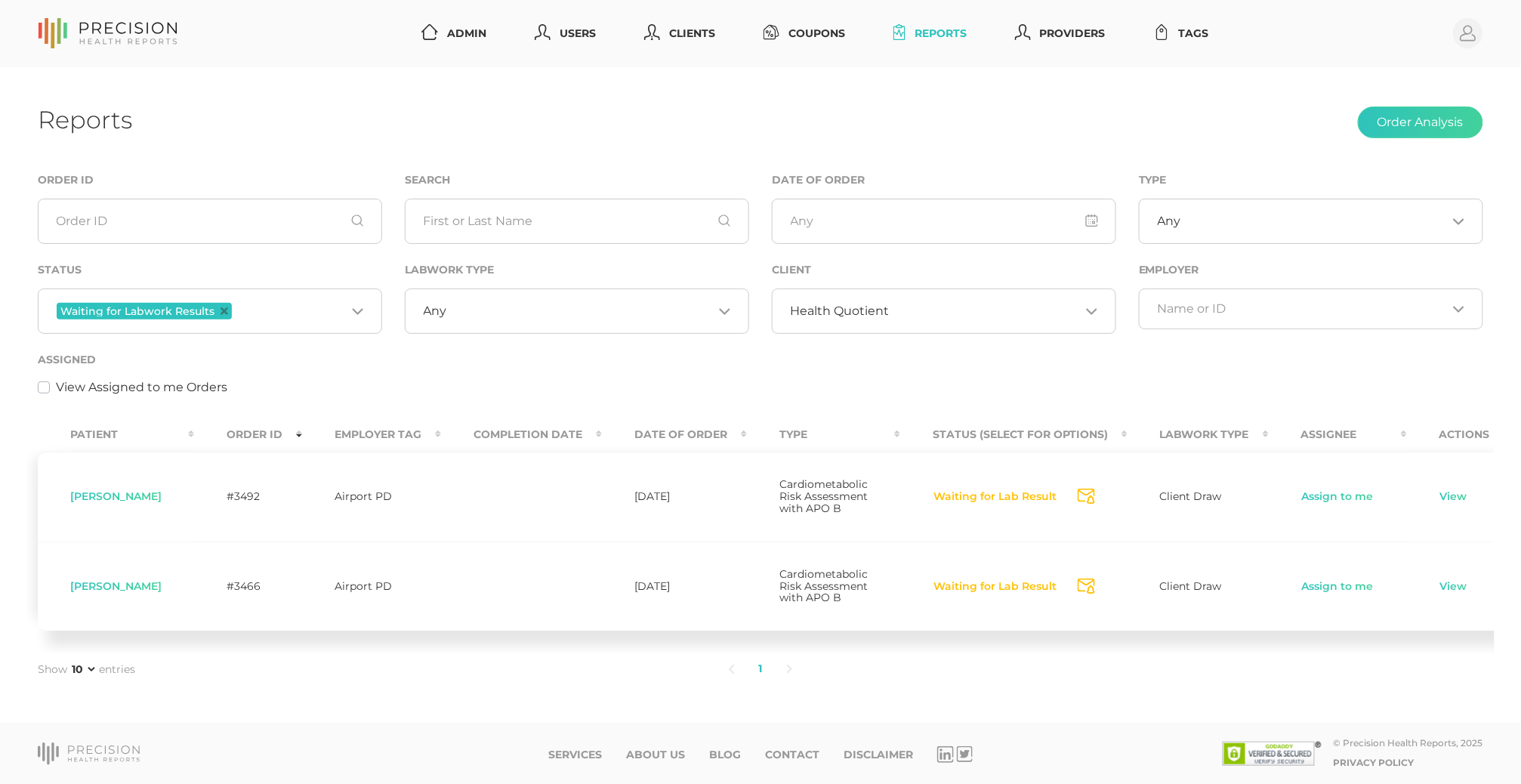
click at [603, 632] on td at bounding box center [521, 587] width 161 height 90
click at [1356, 594] on link "Assign to me" at bounding box center [1338, 587] width 73 height 15
click at [1469, 594] on link "View" at bounding box center [1454, 587] width 28 height 15
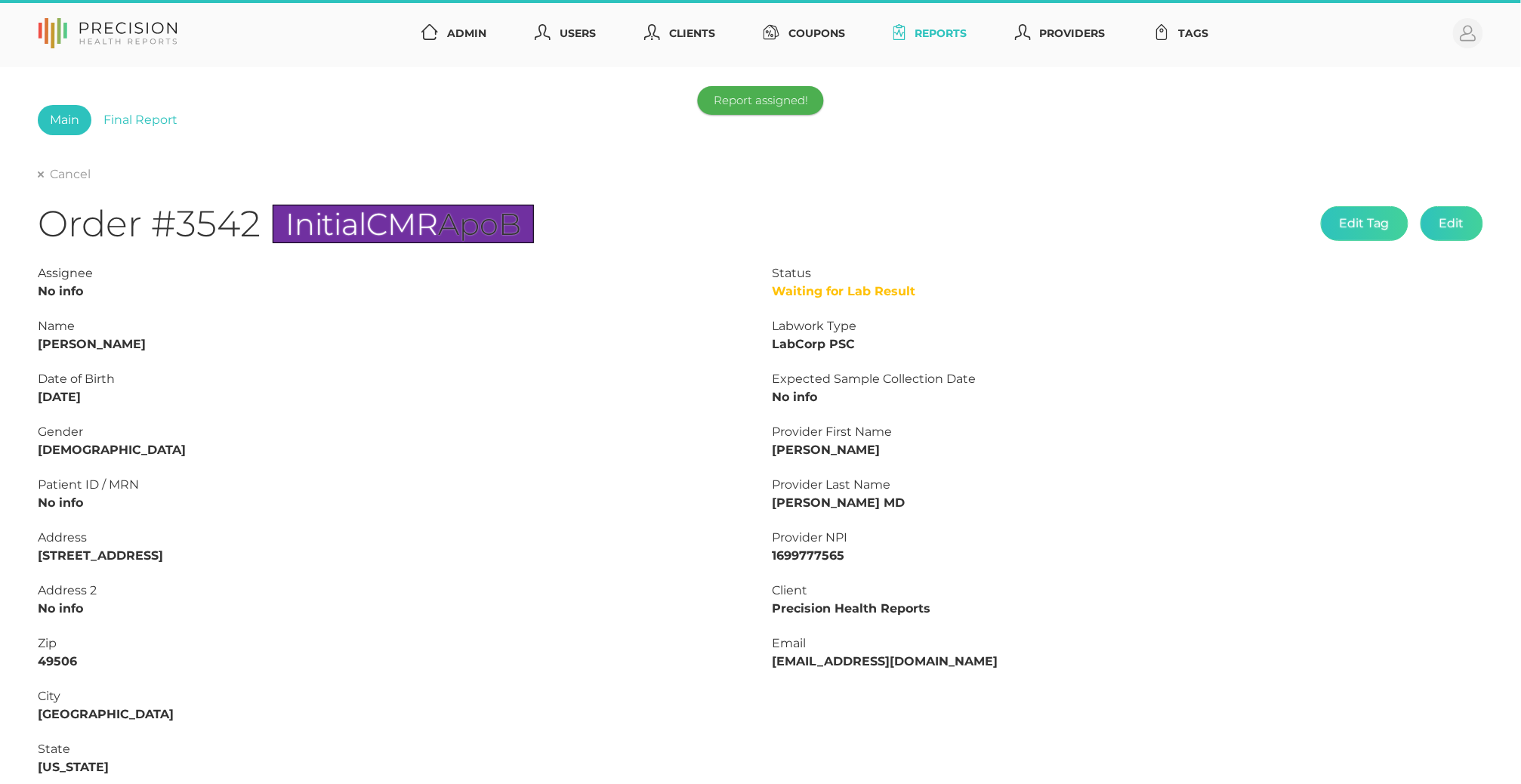
type input "L2505360498"
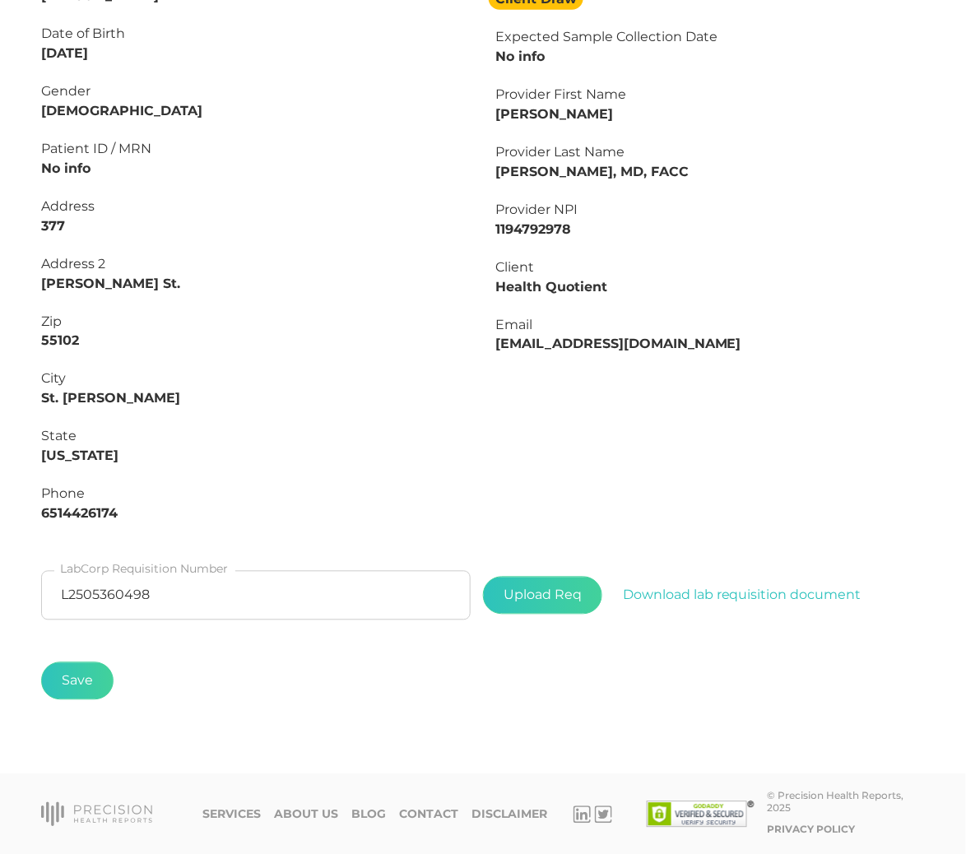
scroll to position [383, 0]
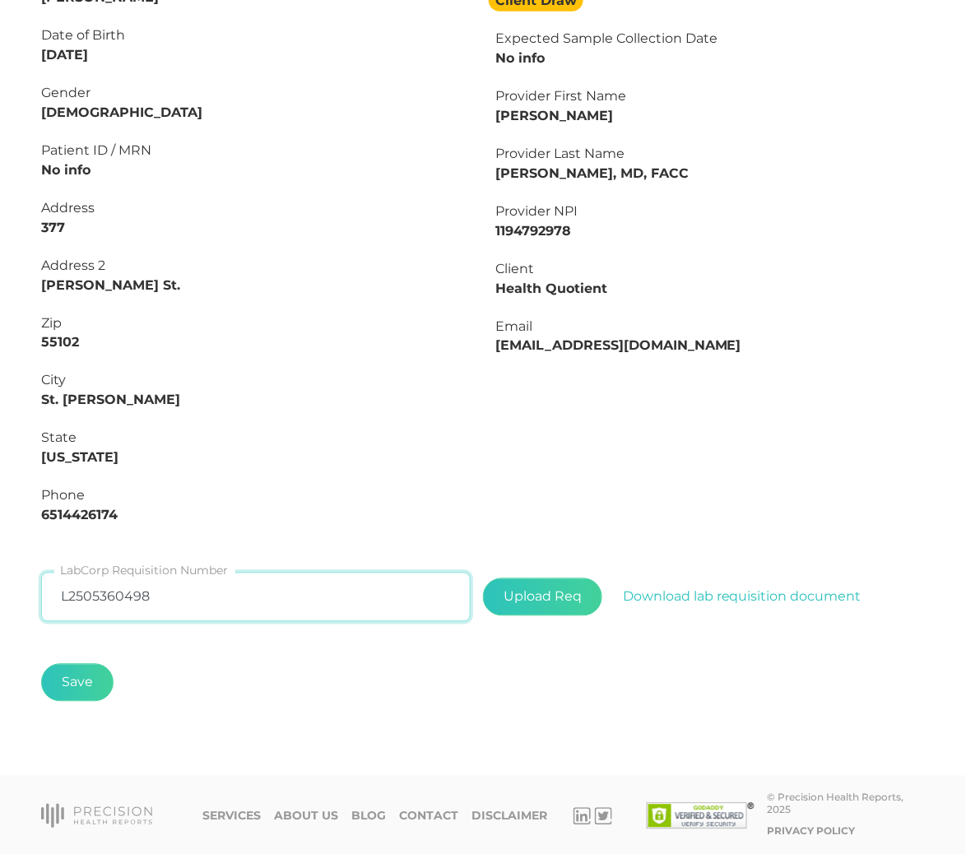
click at [242, 601] on input "L2505360498" at bounding box center [255, 596] width 429 height 49
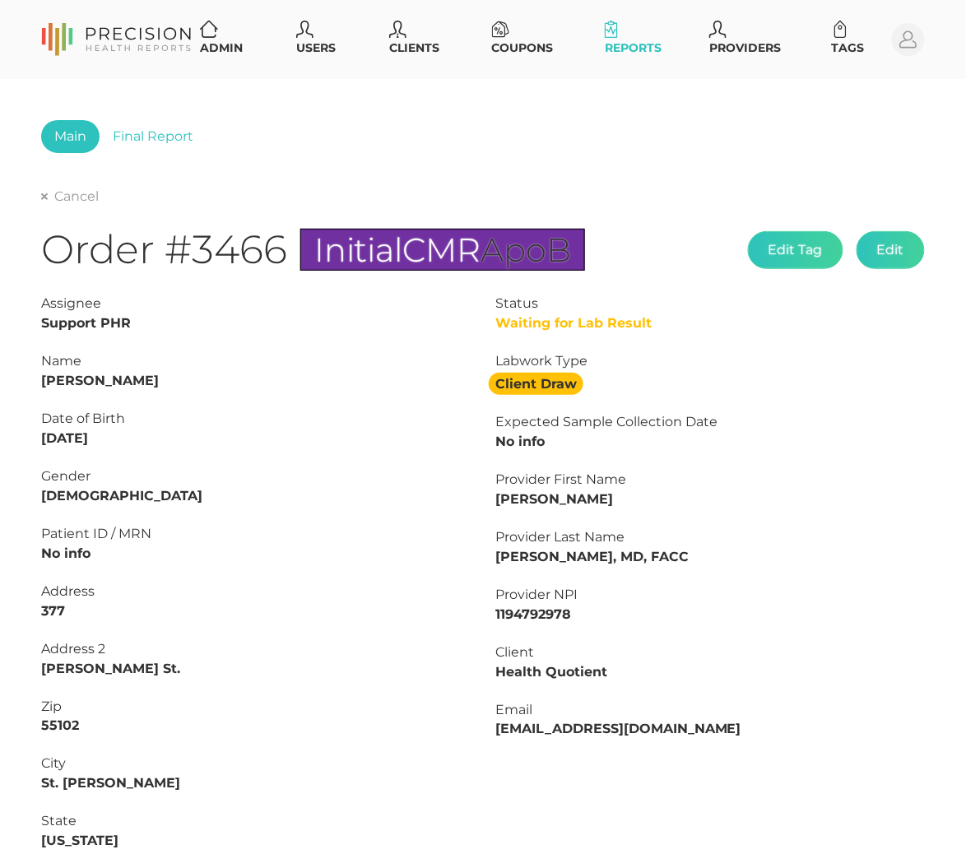
scroll to position [0, 0]
click at [146, 132] on link "Final Report" at bounding box center [153, 136] width 107 height 33
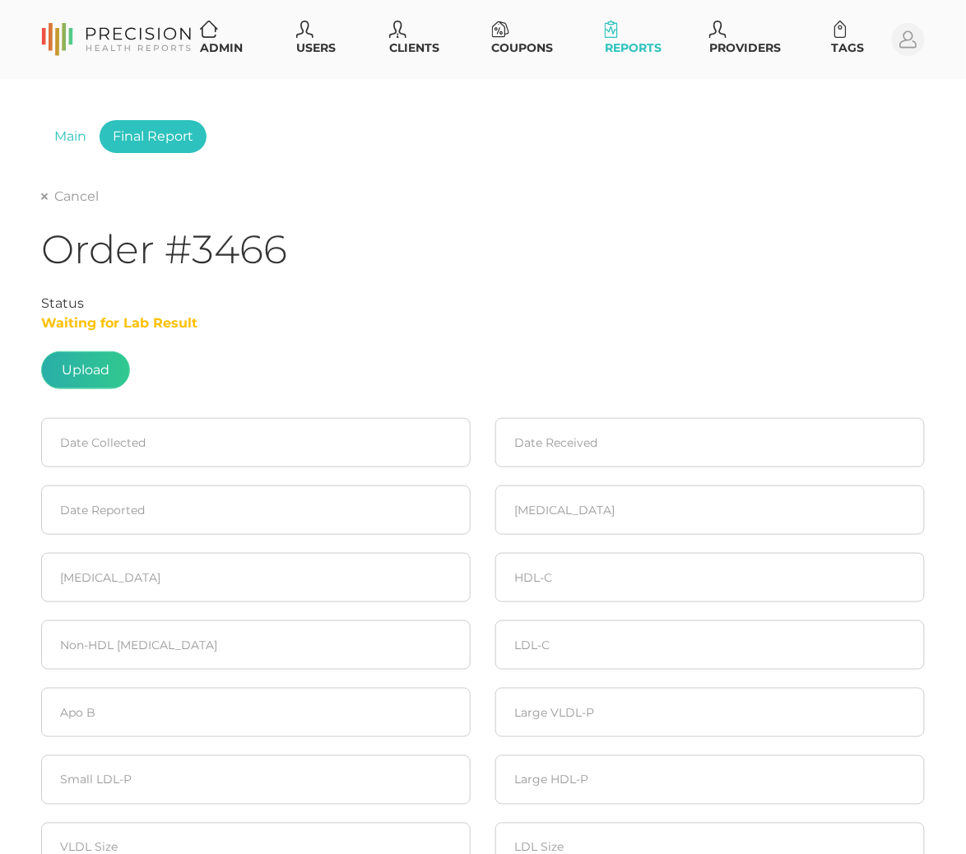
click at [79, 353] on label at bounding box center [85, 370] width 87 height 36
click at [109, 362] on input "file" at bounding box center [109, 362] width 1 height 1
type input "C:\fakepath\9e57bce1-9801-4355-8401-f1485e8cb583.pdf"
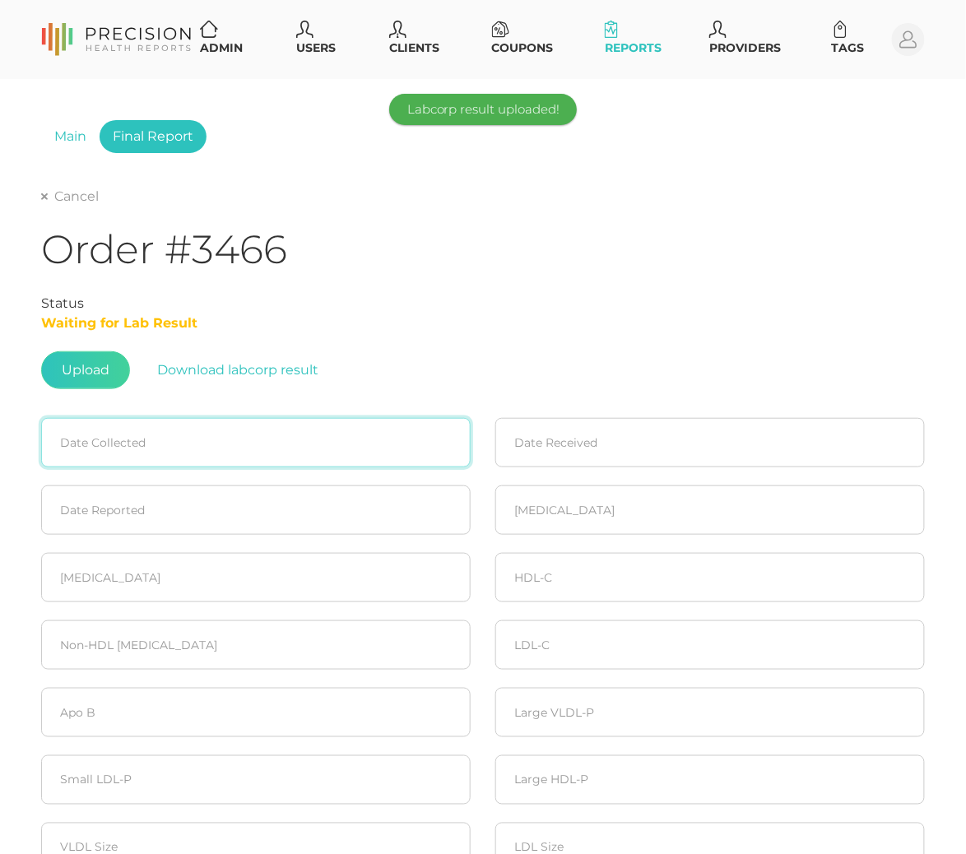
click at [175, 446] on input at bounding box center [255, 442] width 429 height 49
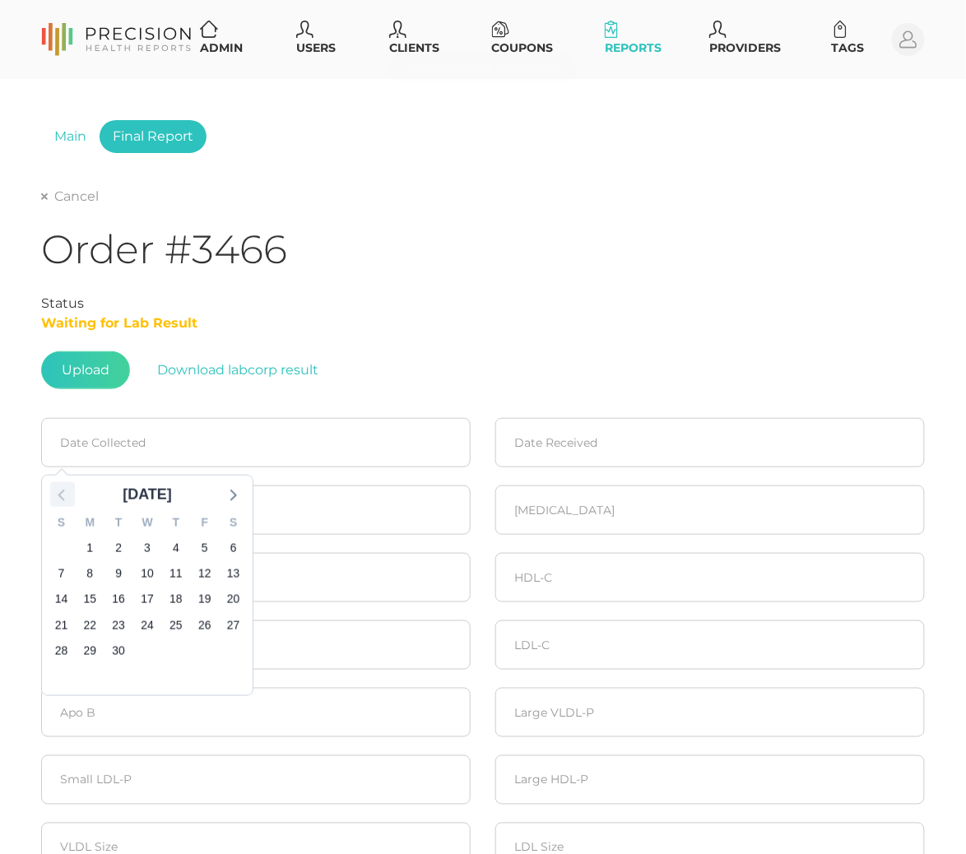
click at [64, 493] on icon at bounding box center [62, 494] width 21 height 21
click at [166, 642] on span "28" at bounding box center [175, 650] width 23 height 23
type input "[DATE]"
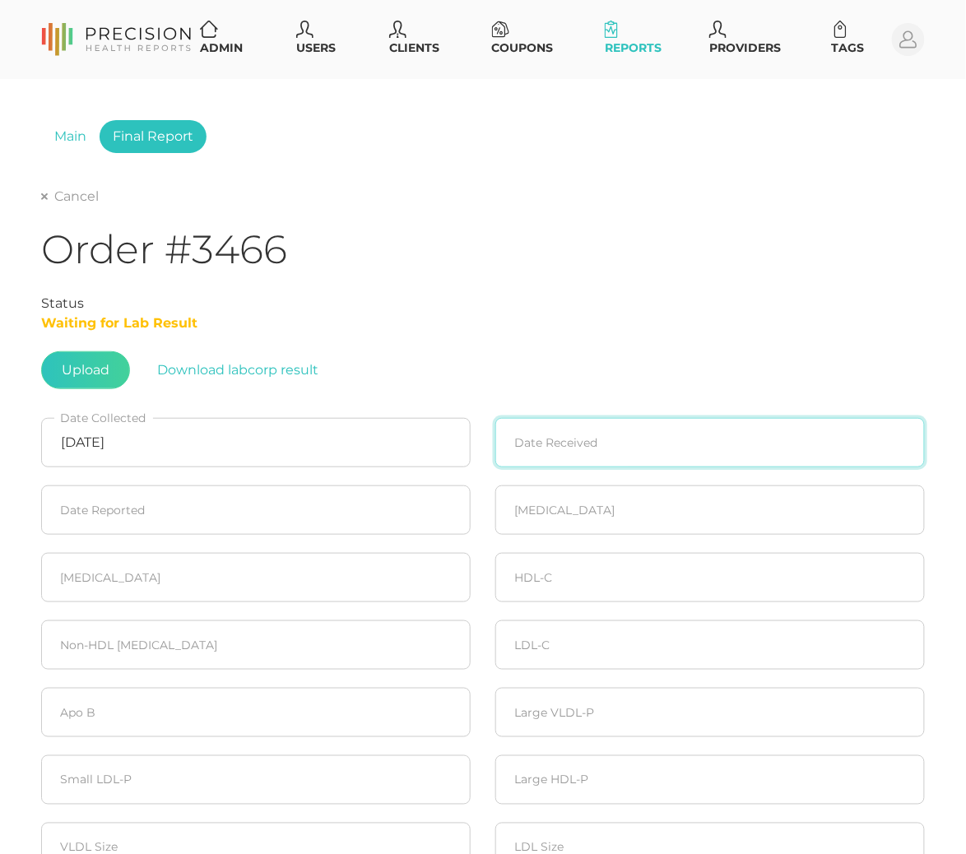
click at [702, 418] on input at bounding box center [709, 442] width 429 height 49
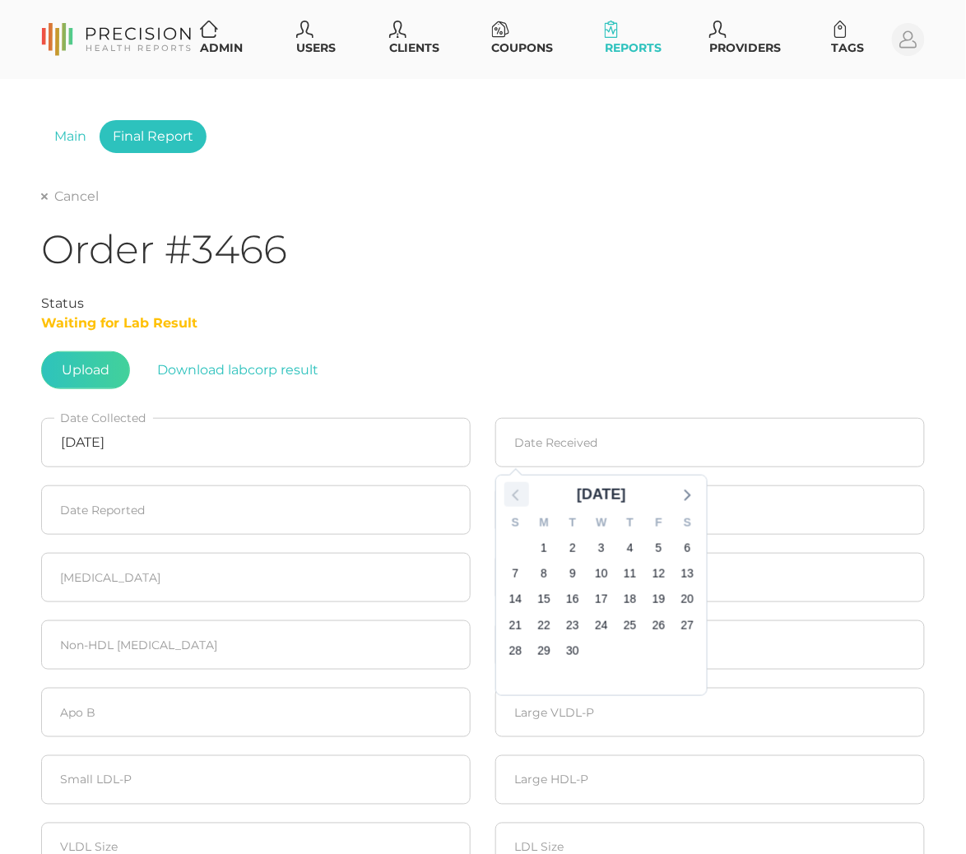
click at [524, 501] on icon at bounding box center [516, 494] width 21 height 21
click at [636, 645] on span "28" at bounding box center [630, 650] width 23 height 23
type input "[DATE]"
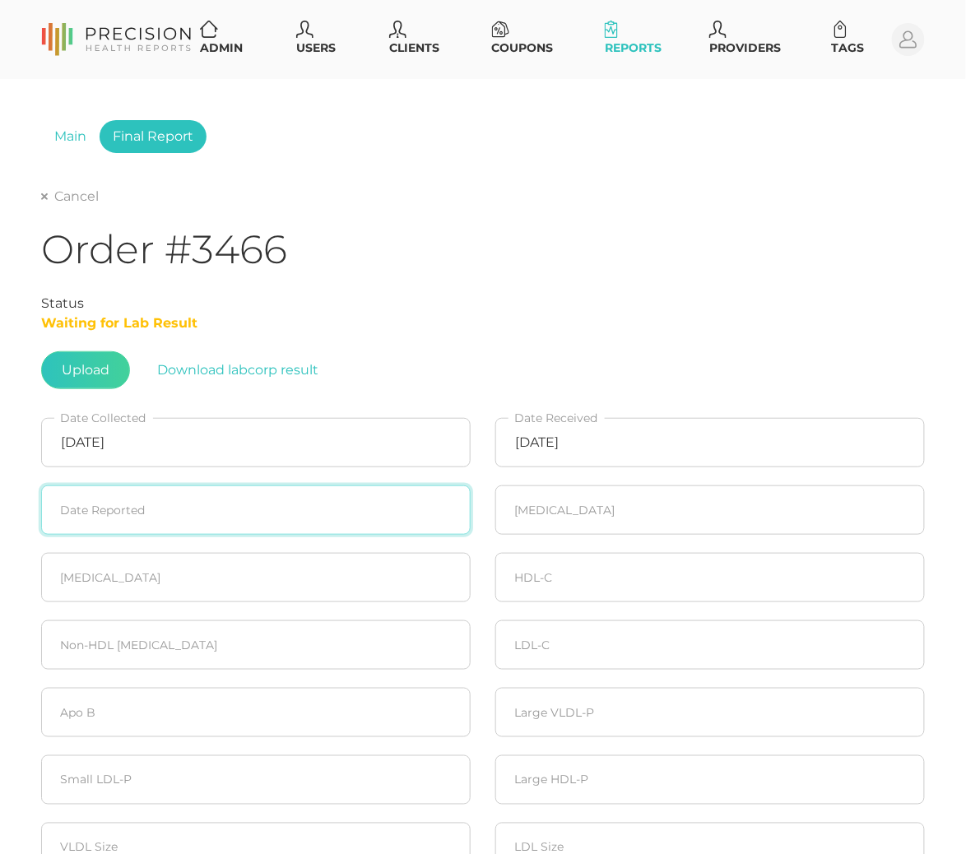
click at [265, 502] on input at bounding box center [255, 509] width 429 height 49
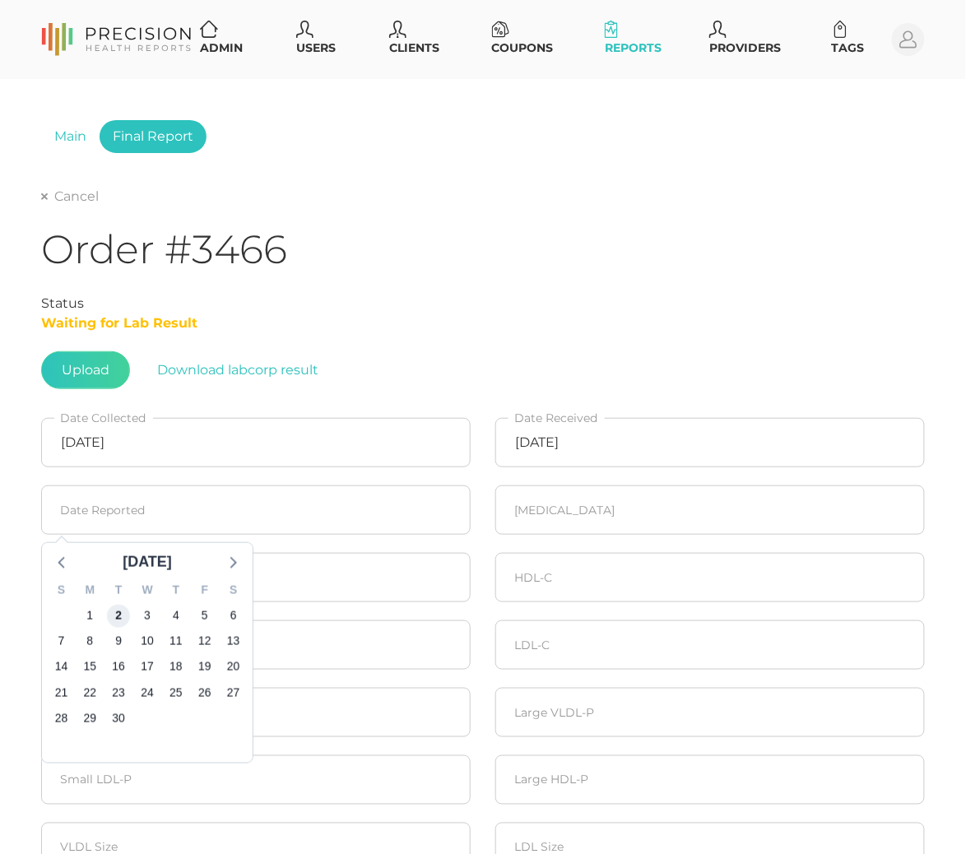
click at [118, 607] on span "2" at bounding box center [118, 616] width 23 height 23
type input "[DATE]"
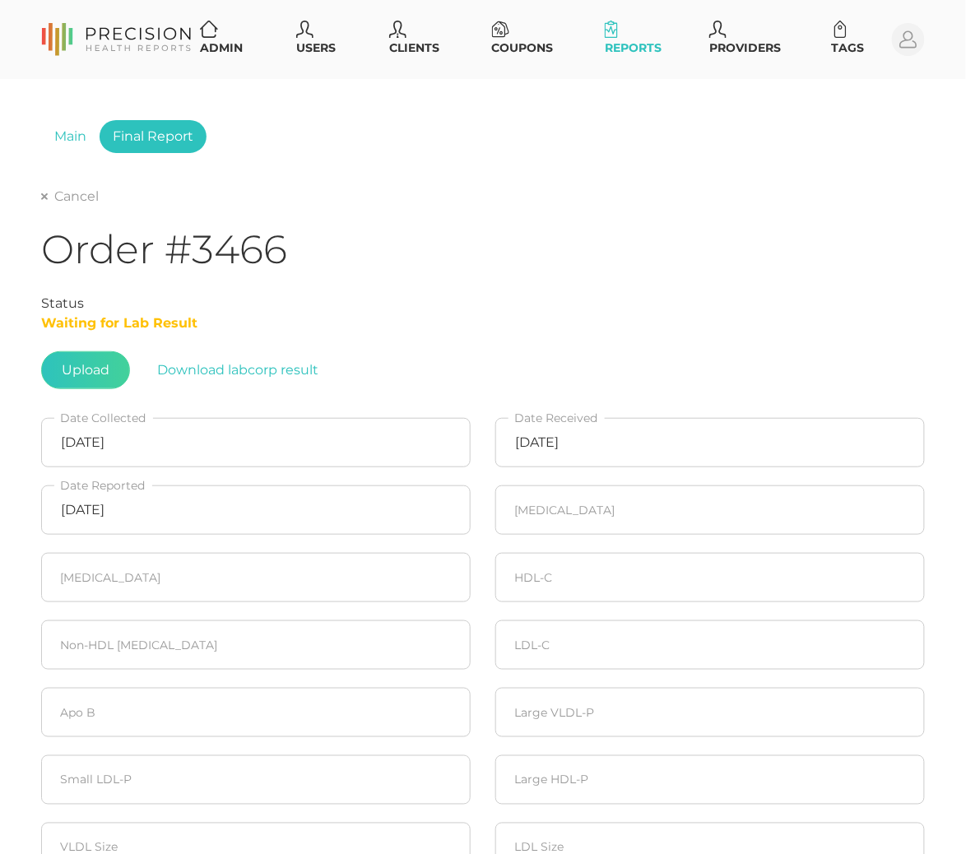
click at [564, 535] on fieldset "[MEDICAL_DATA]" at bounding box center [710, 509] width 454 height 67
click at [567, 523] on input "number" at bounding box center [709, 509] width 429 height 49
type input "133"
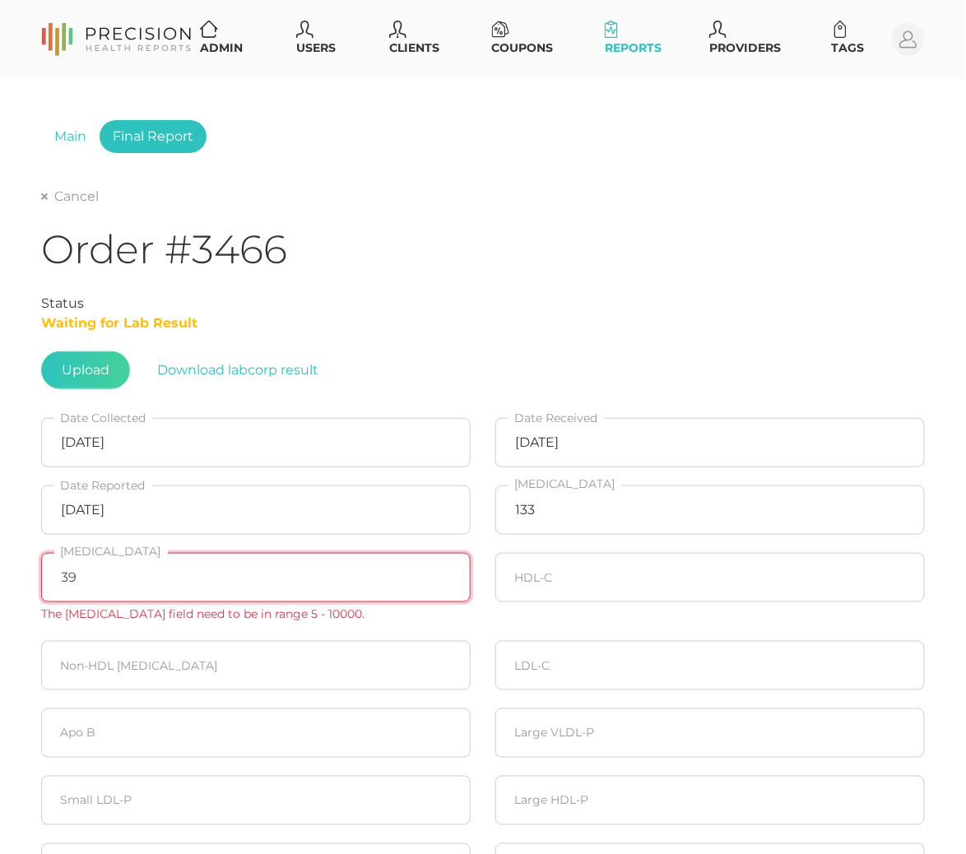
type input "39"
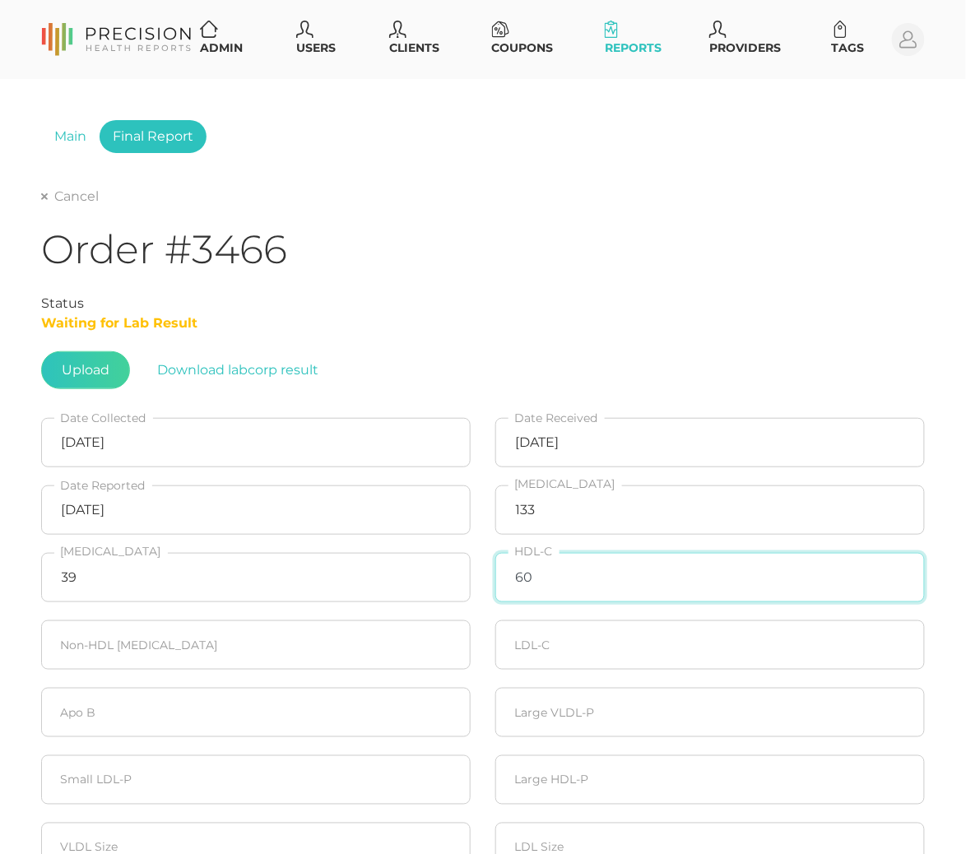
type input "60"
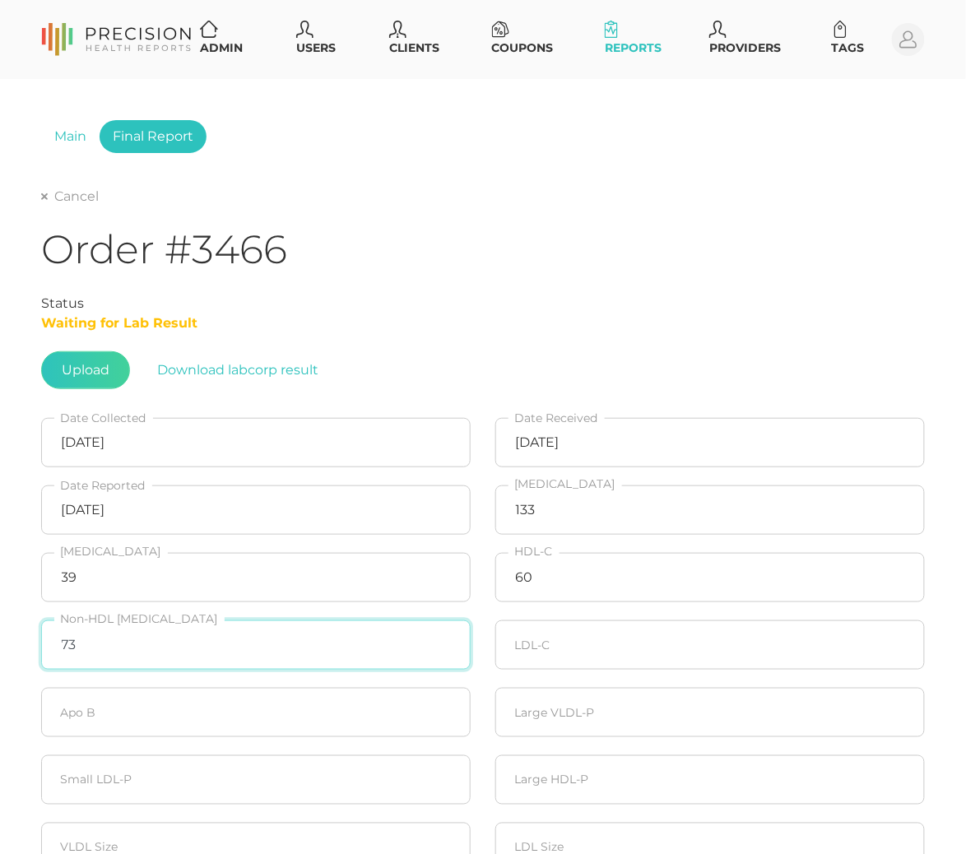
type input "73"
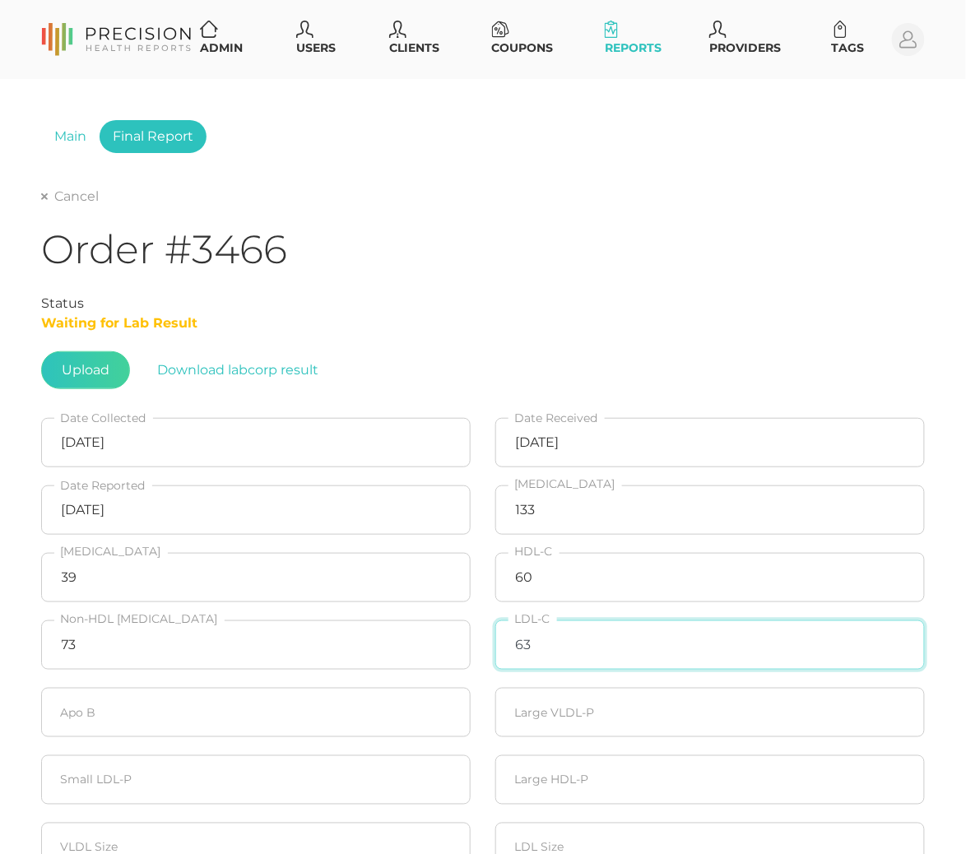
type input "63"
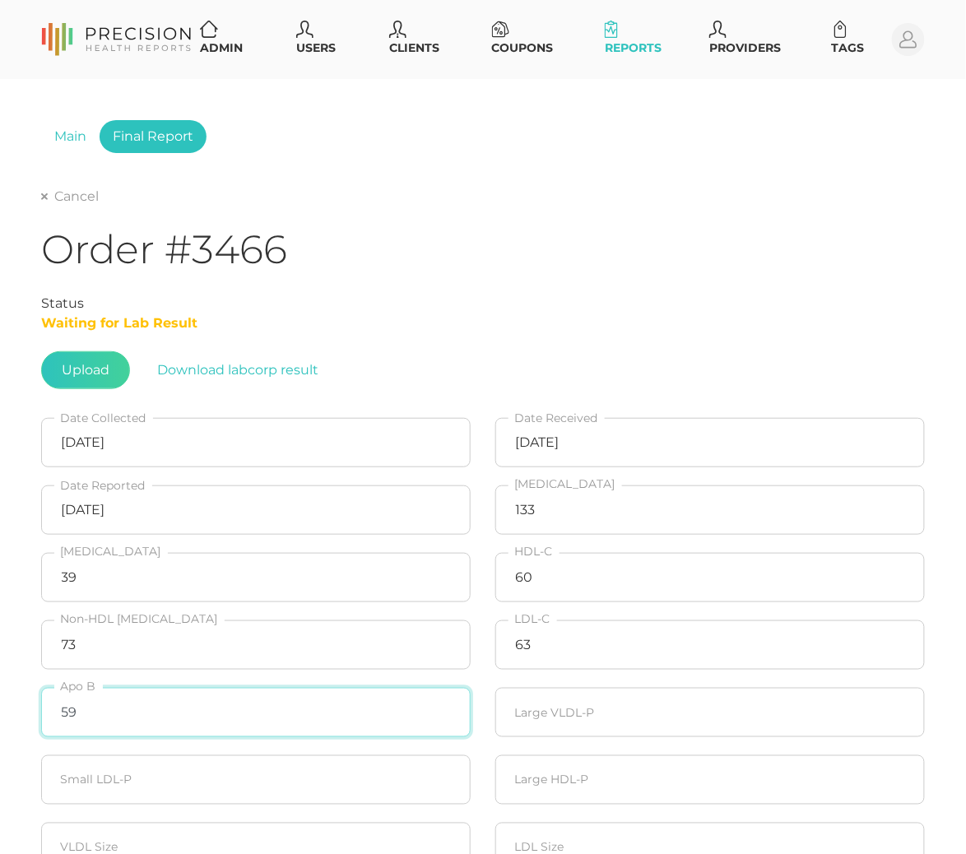
type input "59"
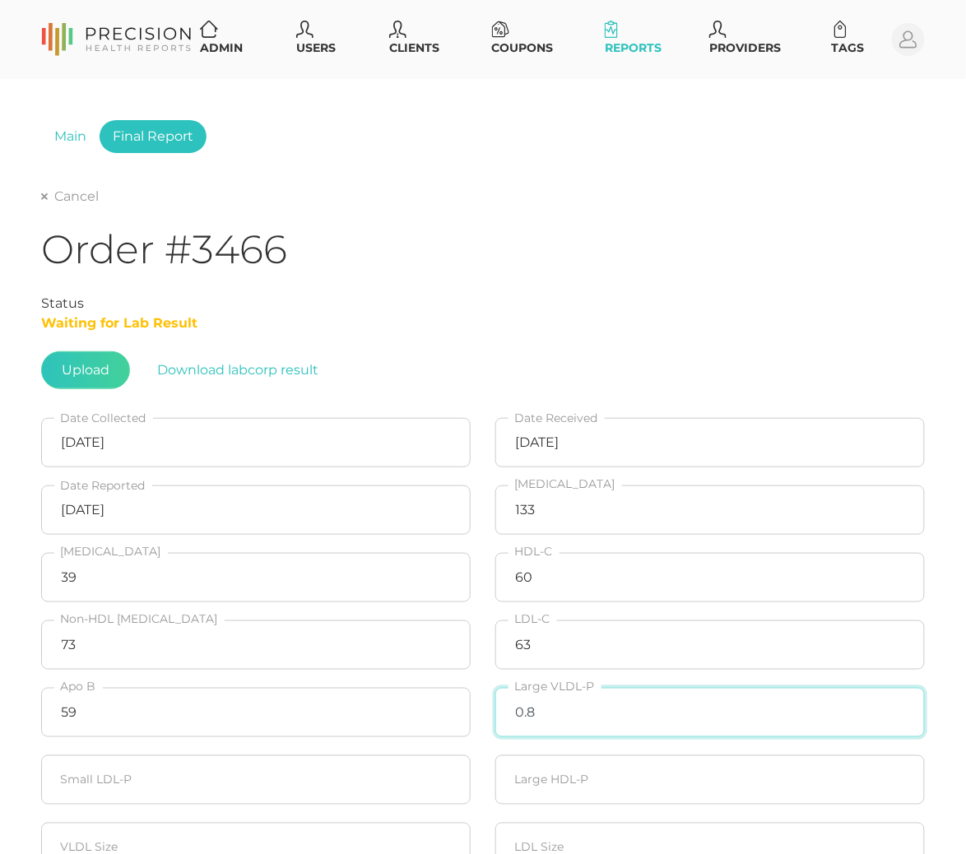
type input "0.8"
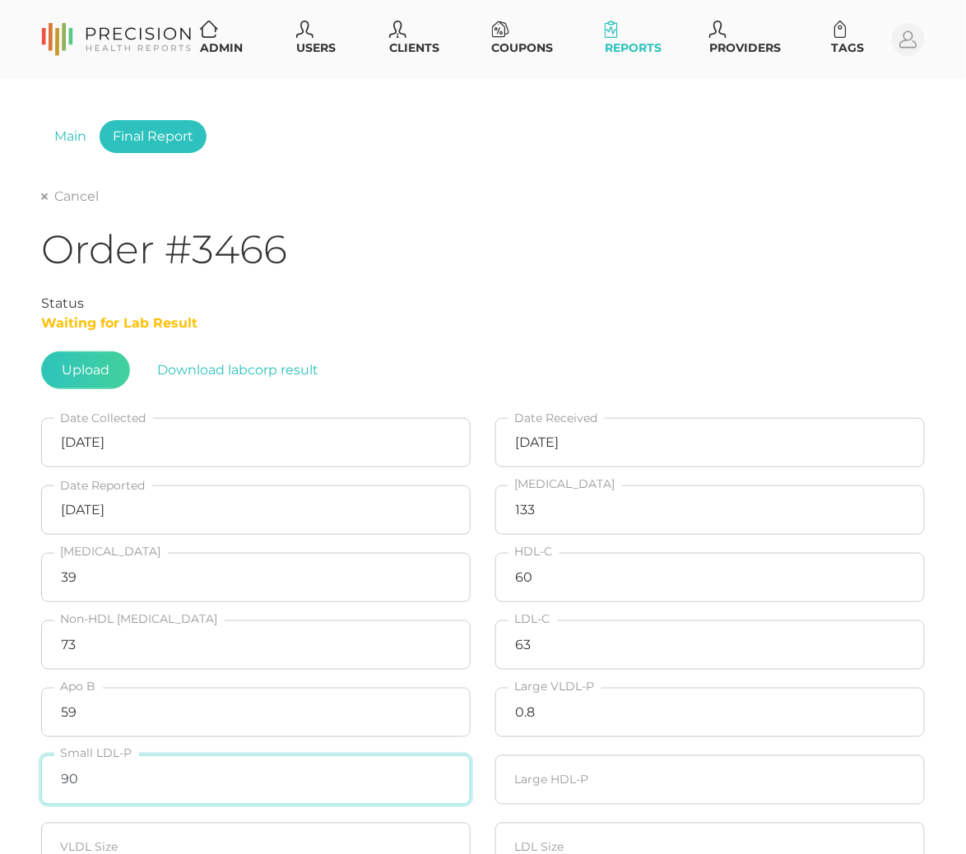
type input "90"
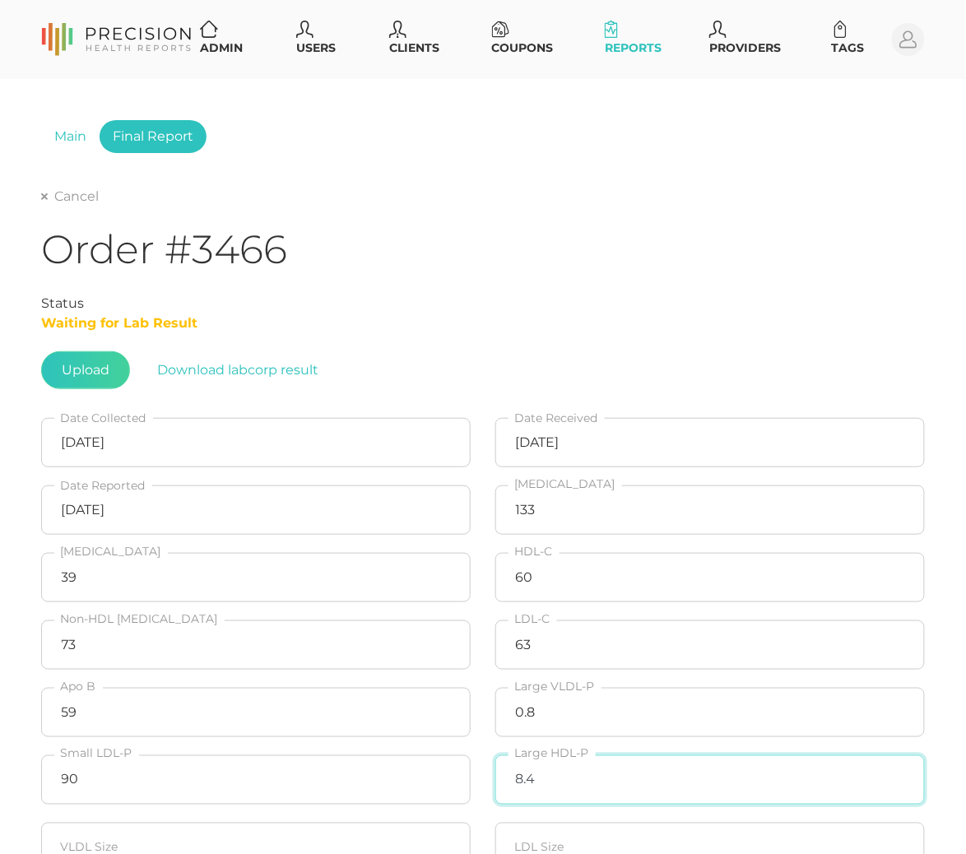
type input "8.4"
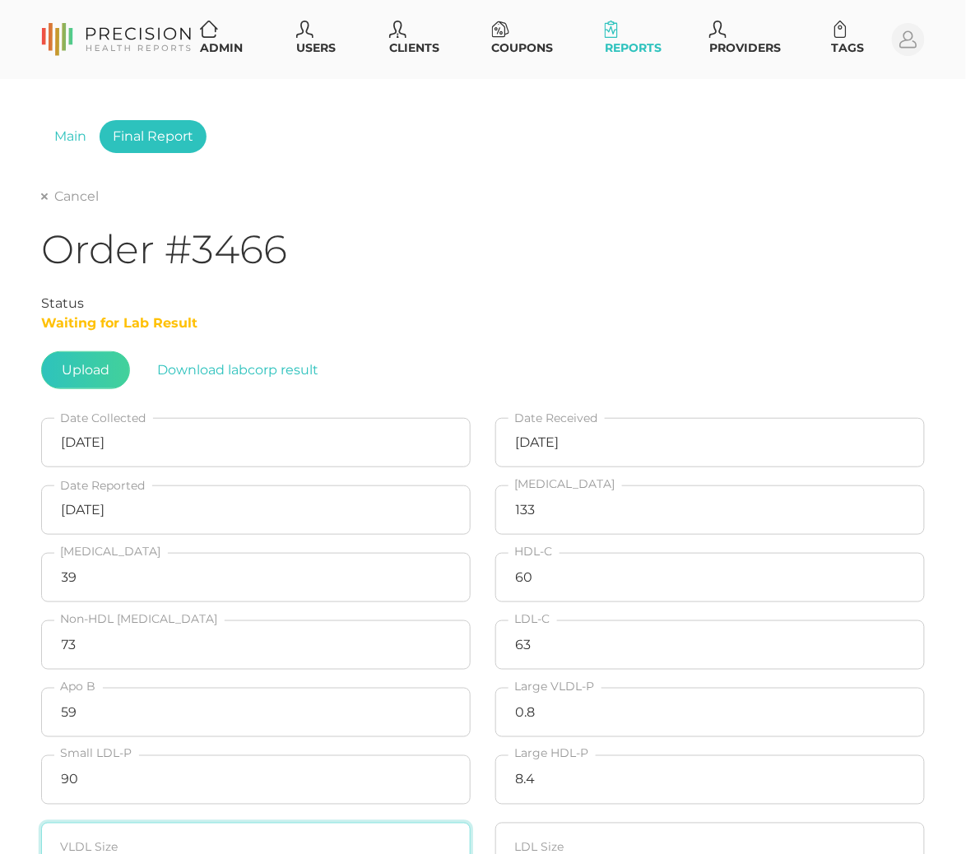
scroll to position [3, 0]
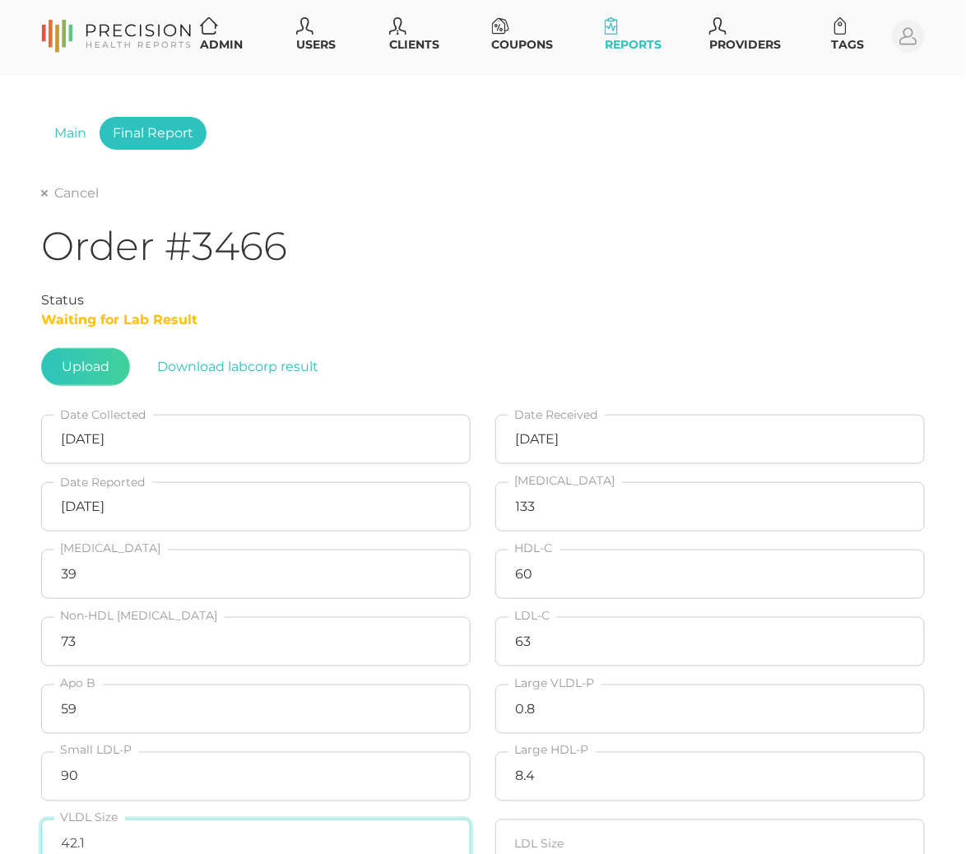
type input "42.1"
type input "21.2"
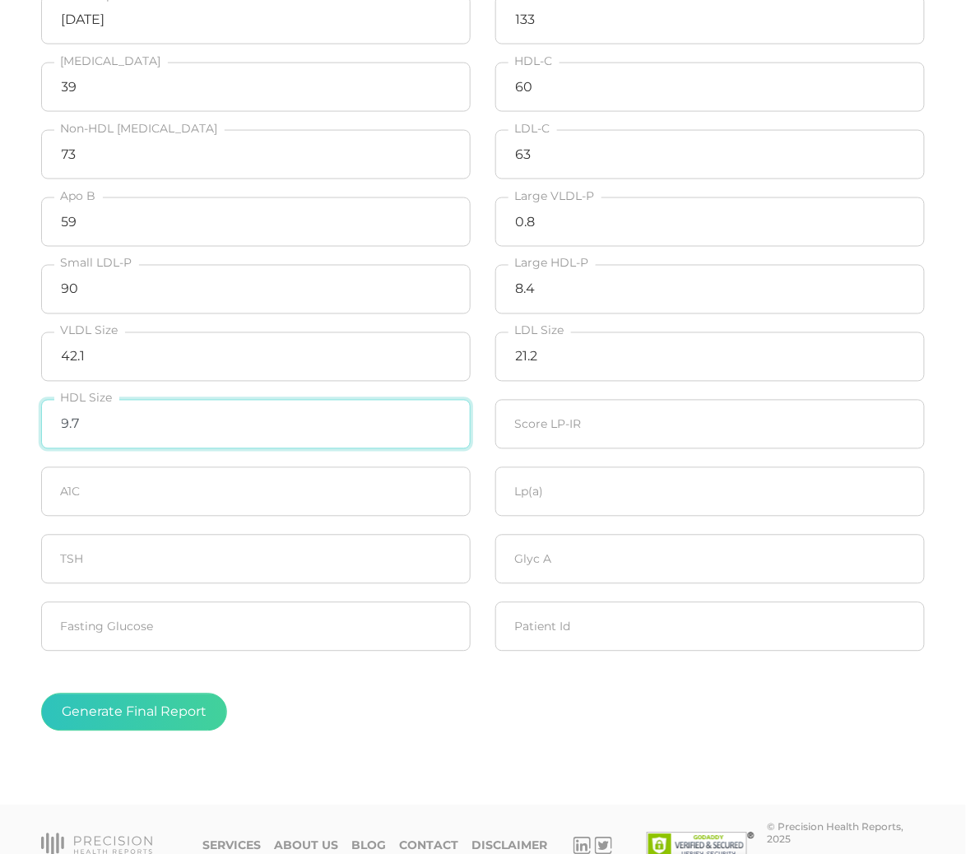
type input "9.7"
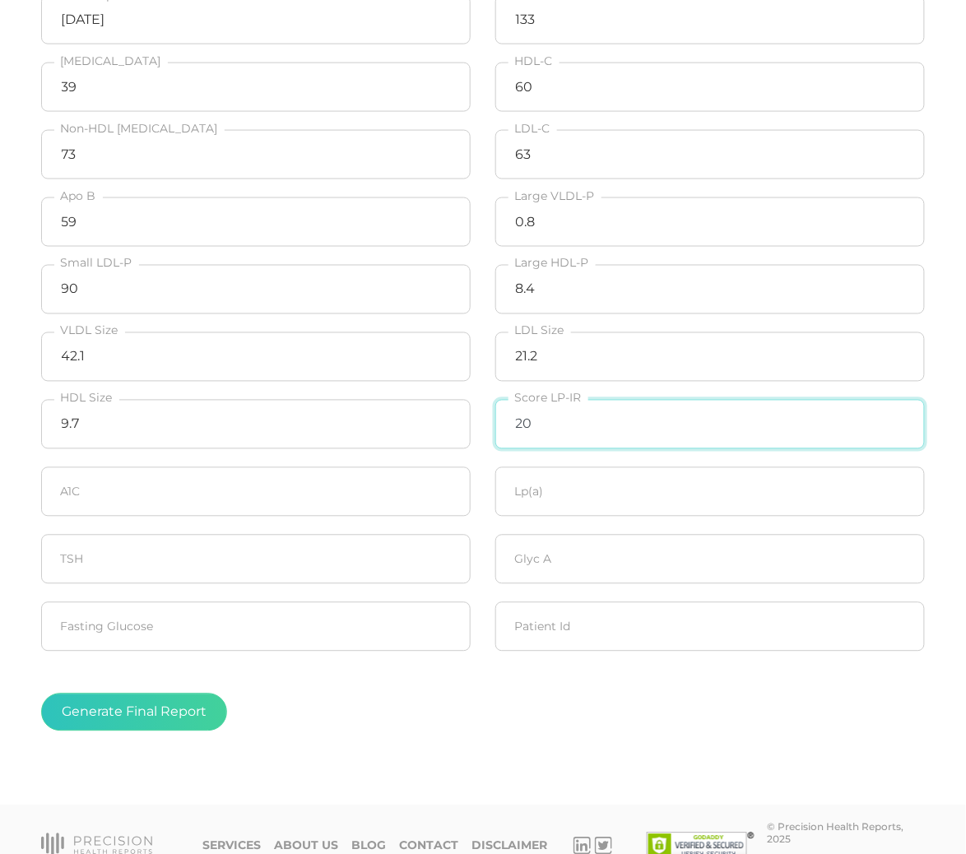
type input "20"
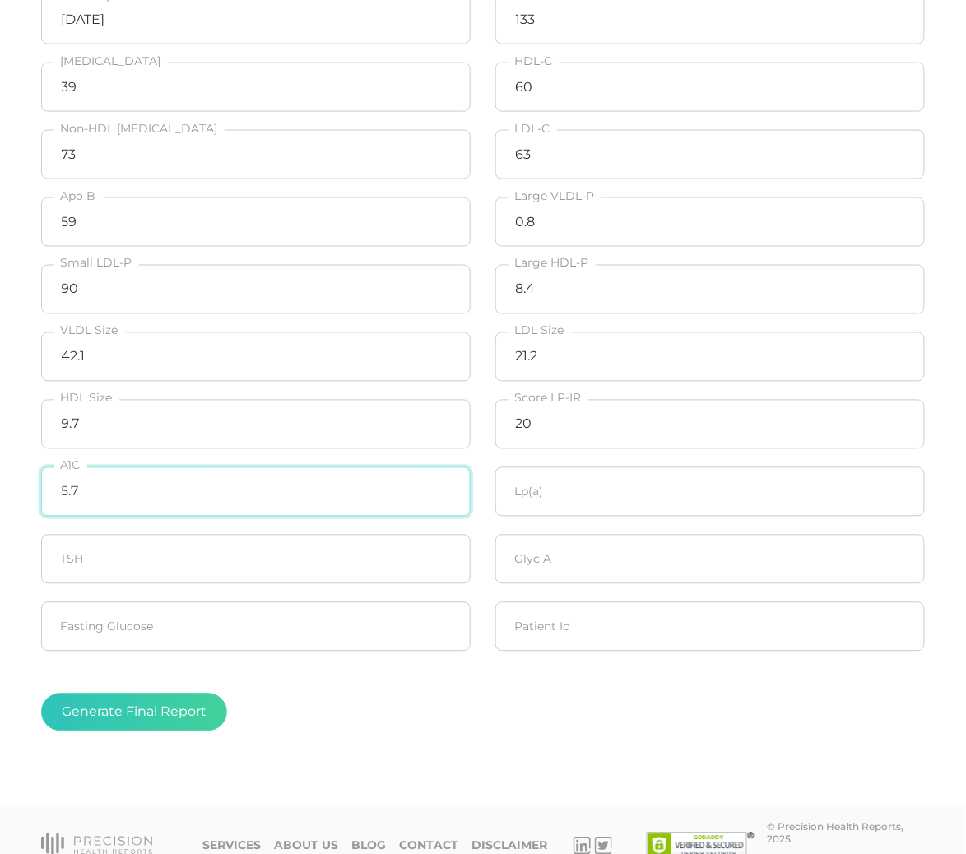
type input "5.7"
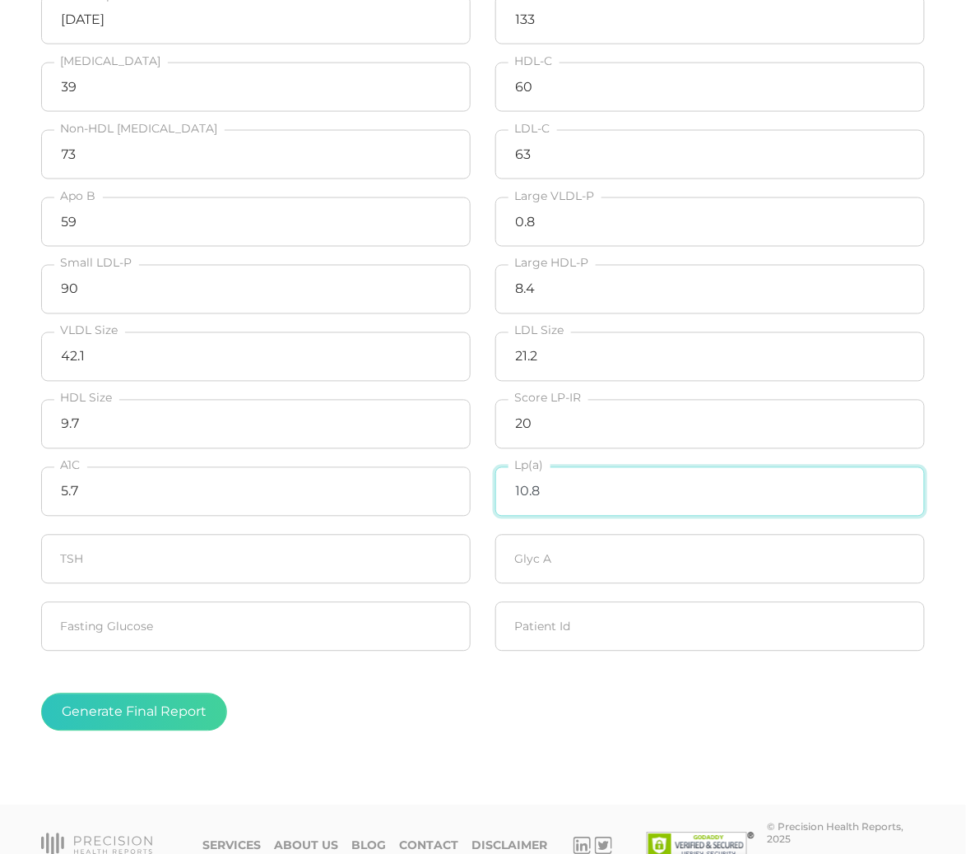
type input "10.8"
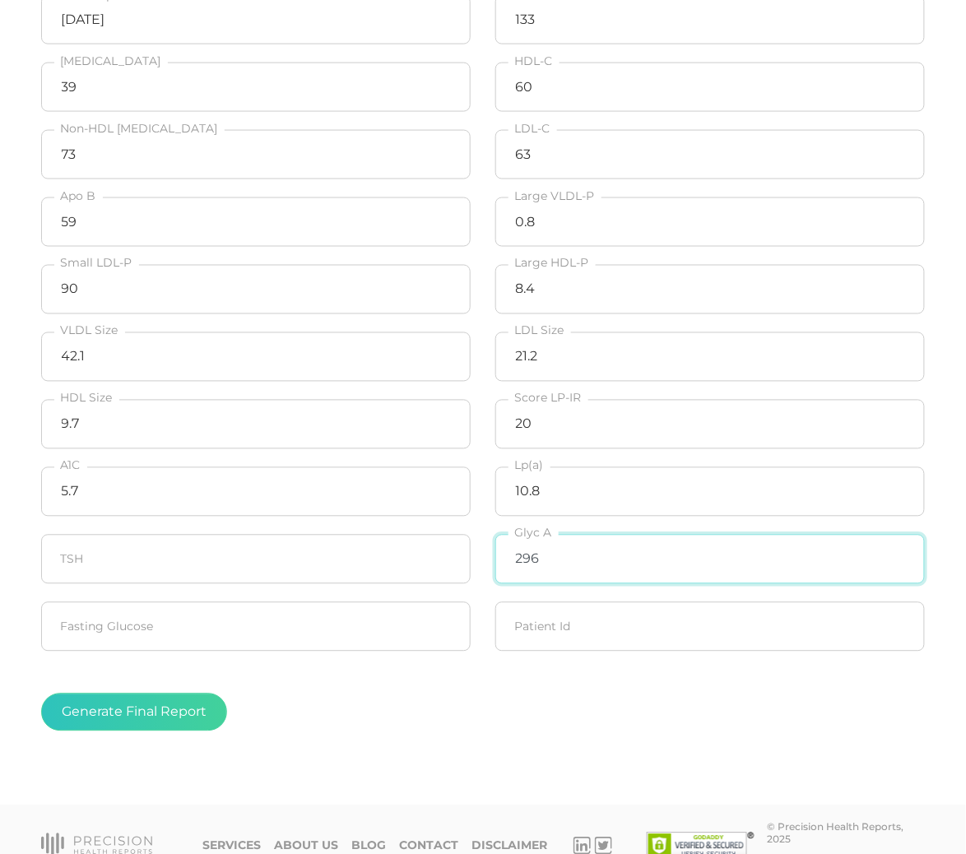
type input "296"
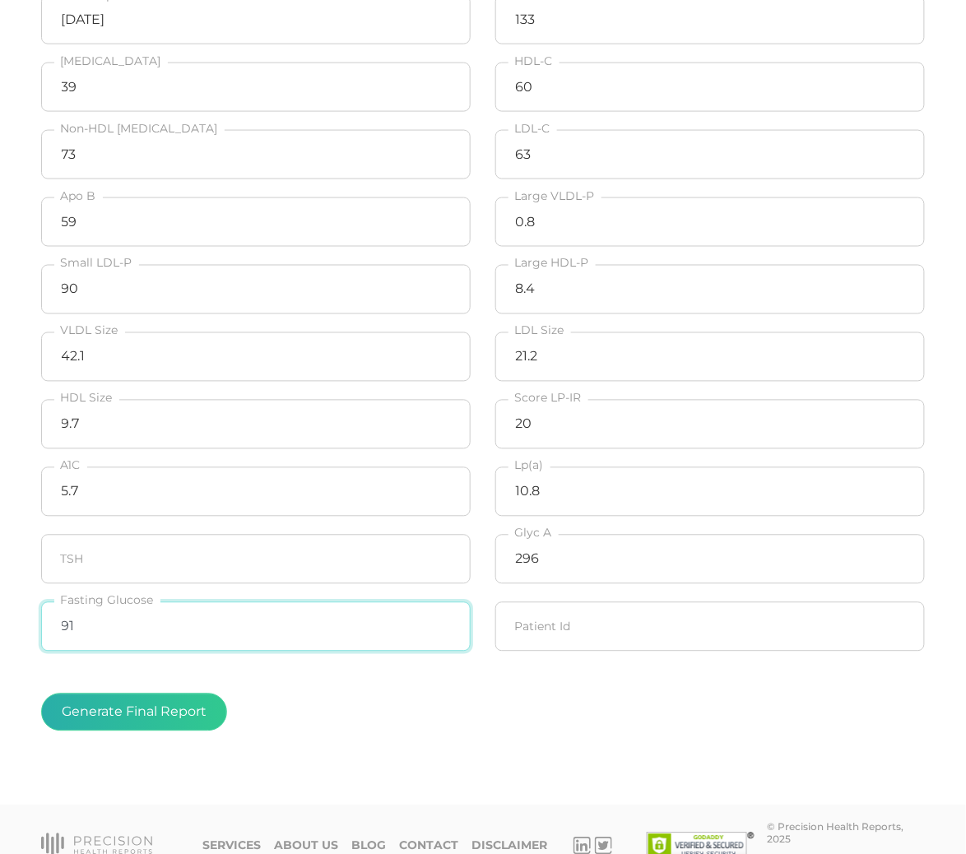
type input "91"
click at [125, 724] on button "Generate Final Report" at bounding box center [134, 712] width 186 height 38
